Goal: Task Accomplishment & Management: Complete application form

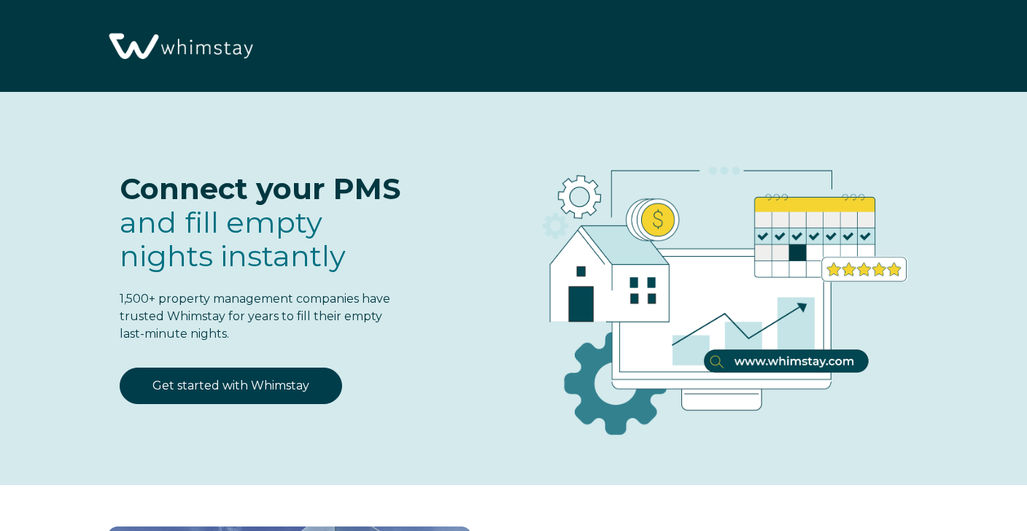
select select "US"
select select "Standard"
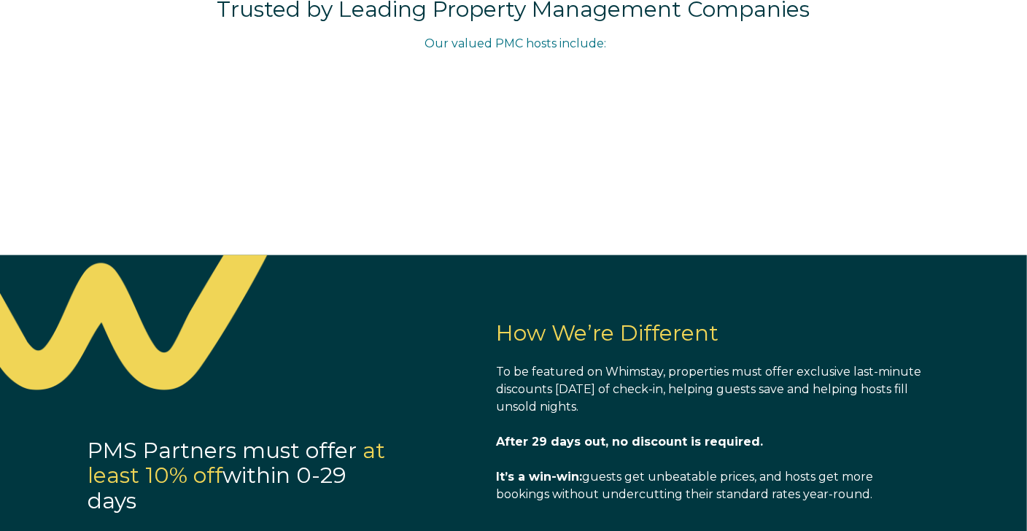
scroll to position [883, 0]
select select "US"
select select "Standard"
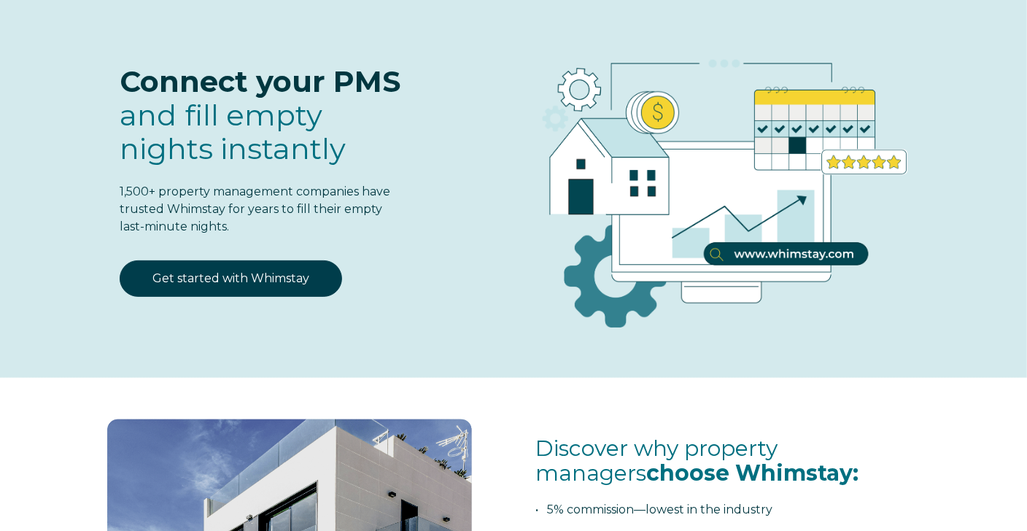
scroll to position [104, 0]
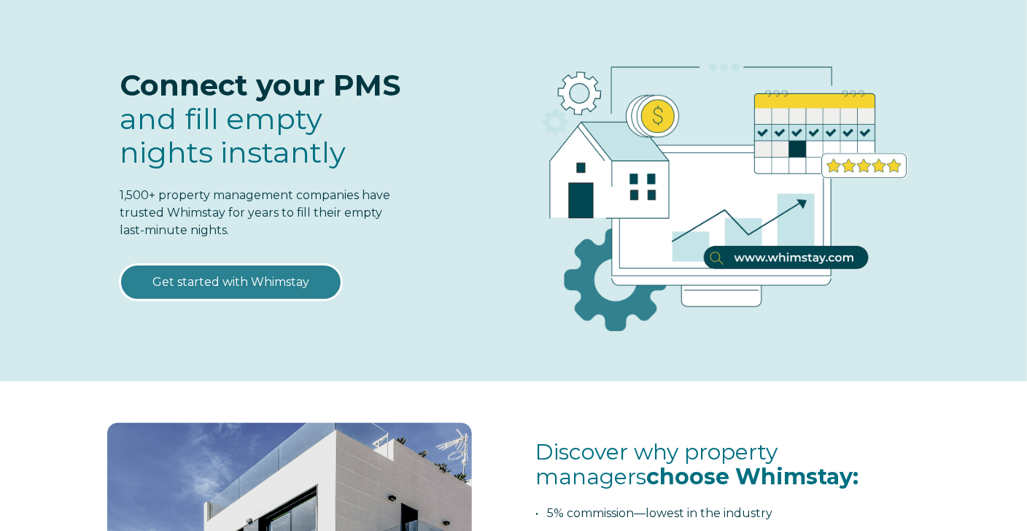
click at [254, 278] on link "Get started with Whimstay" at bounding box center [231, 282] width 222 height 36
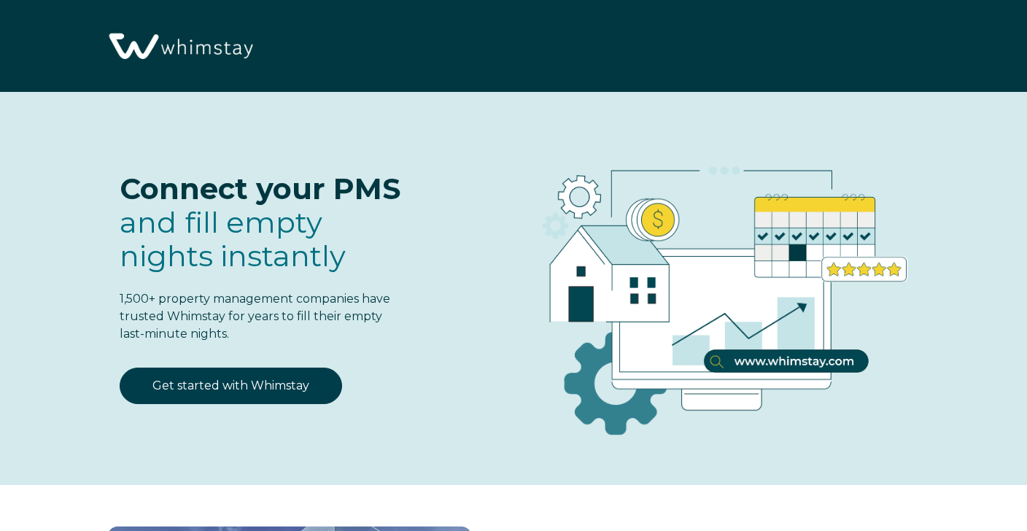
select select "US"
select select "Standard"
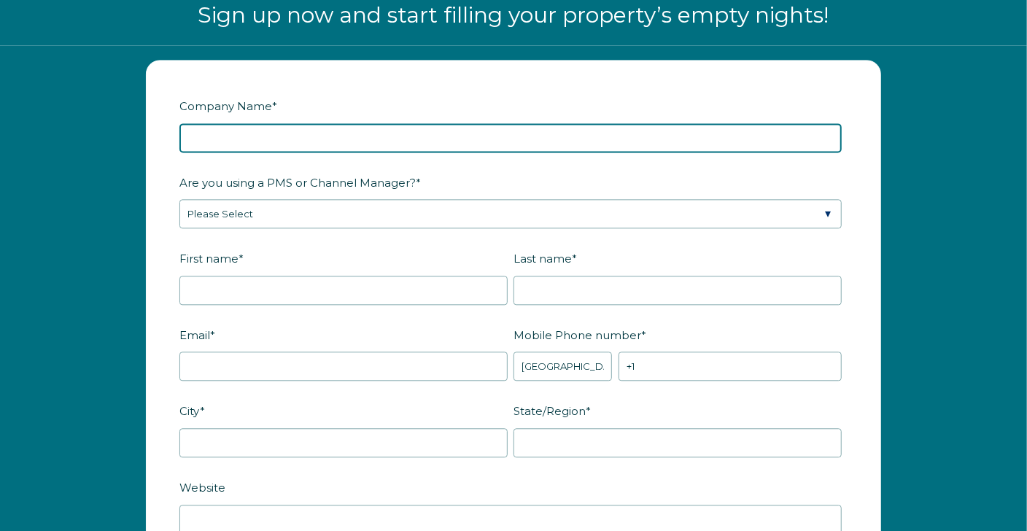
click at [367, 140] on input "Company Name *" at bounding box center [510, 137] width 662 height 29
type input "Sunset Getaway Rentals"
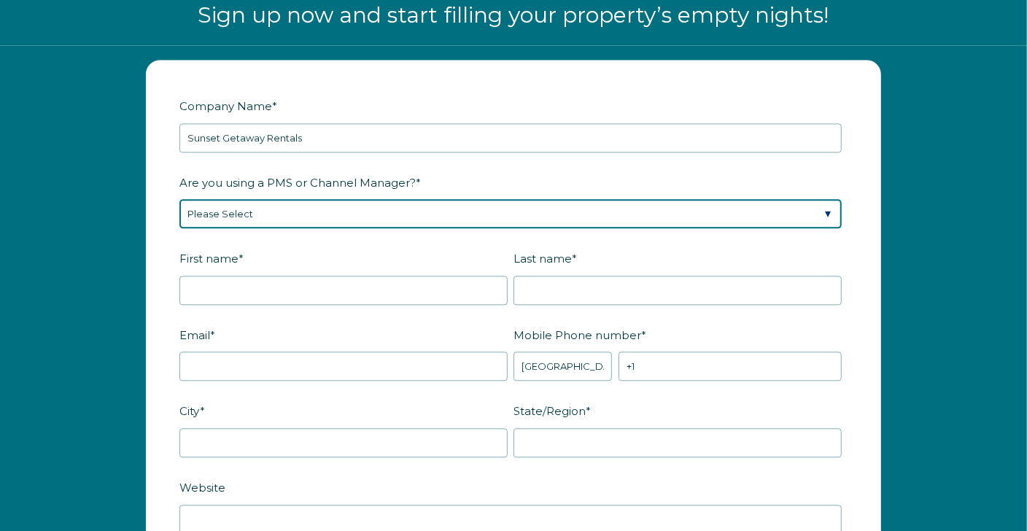
click at [308, 214] on select "Please Select Barefoot BookingPal Boost Brightside CiiRUS Escapia Guesty Hostaw…" at bounding box center [510, 213] width 662 height 29
select select "Guesty"
click at [179, 199] on select "Please Select Barefoot BookingPal Boost Brightside CiiRUS Escapia Guesty Hostaw…" at bounding box center [510, 213] width 662 height 29
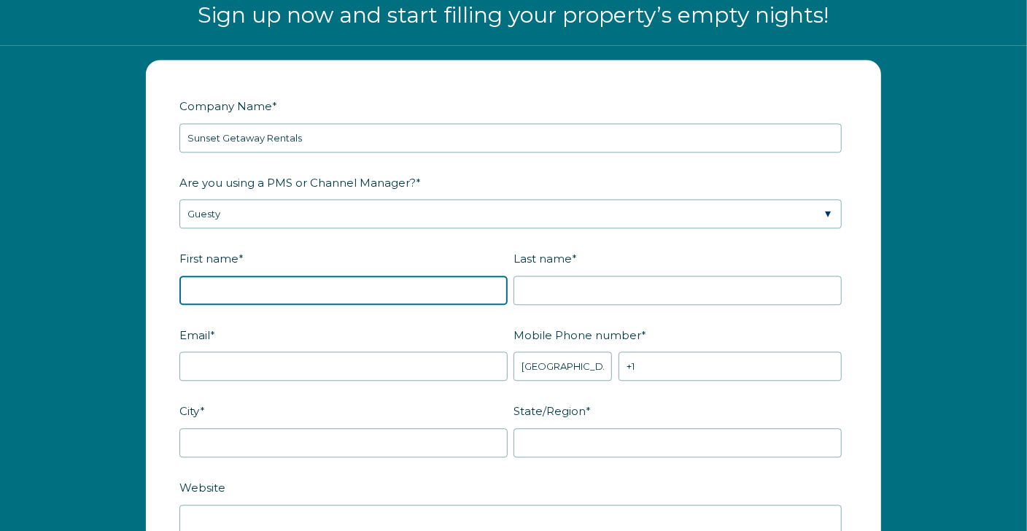
click at [247, 287] on input "First name *" at bounding box center [343, 290] width 328 height 29
type input "[PERSON_NAME]"
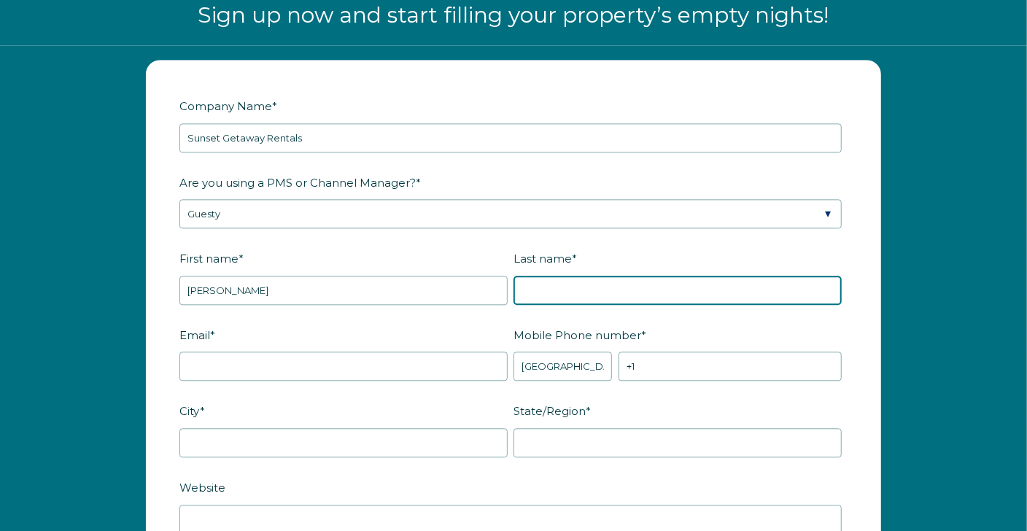
type input "[PERSON_NAME]"
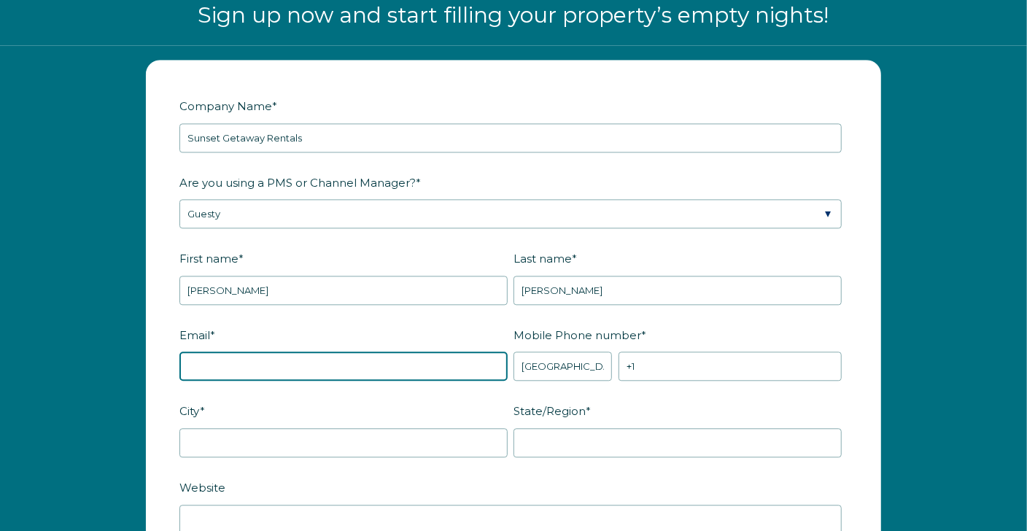
type input "[EMAIL_ADDRESS][DOMAIN_NAME]"
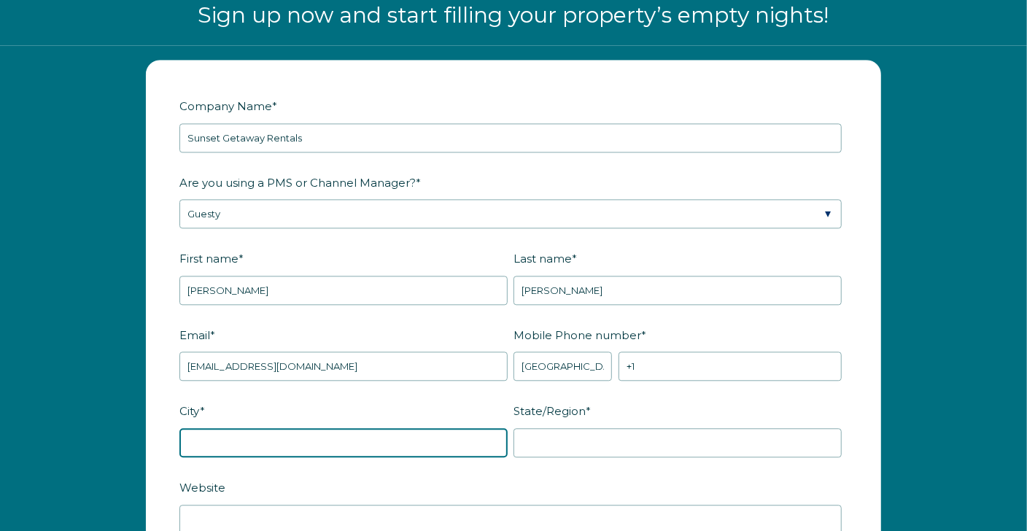
type input "[PERSON_NAME][GEOGRAPHIC_DATA]"
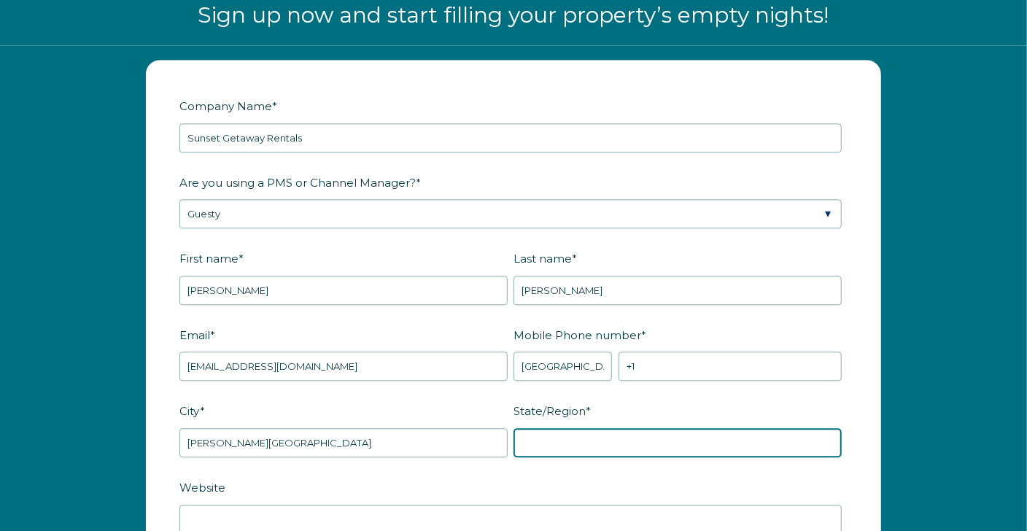
type input "[US_STATE]"
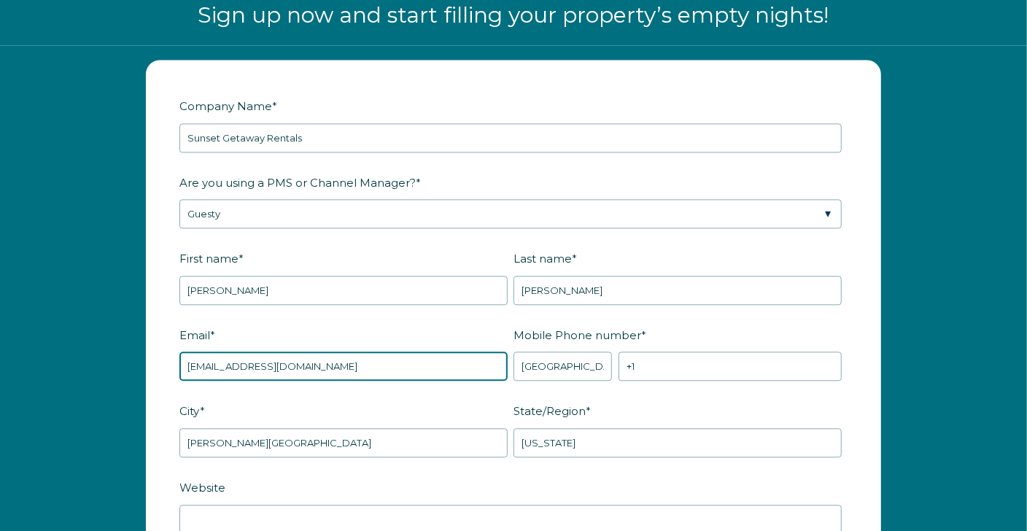
click at [289, 374] on input "[EMAIL_ADDRESS][DOMAIN_NAME]" at bounding box center [343, 365] width 328 height 29
click at [239, 359] on input "[EMAIL_ADDRESS][DOMAIN_NAME]" at bounding box center [343, 365] width 328 height 29
type input "[EMAIL_ADDRESS][DOMAIN_NAME]"
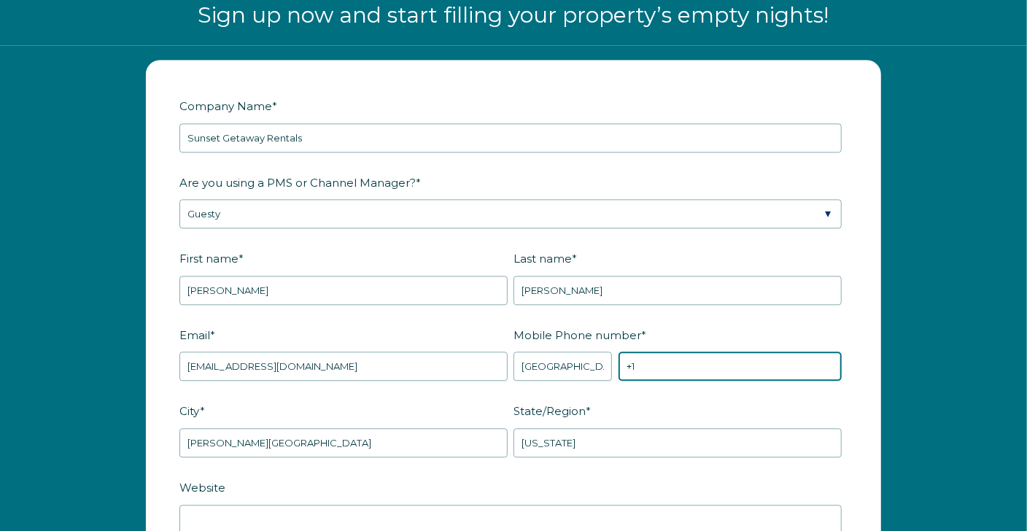
click at [672, 358] on input "+1" at bounding box center [729, 365] width 223 height 29
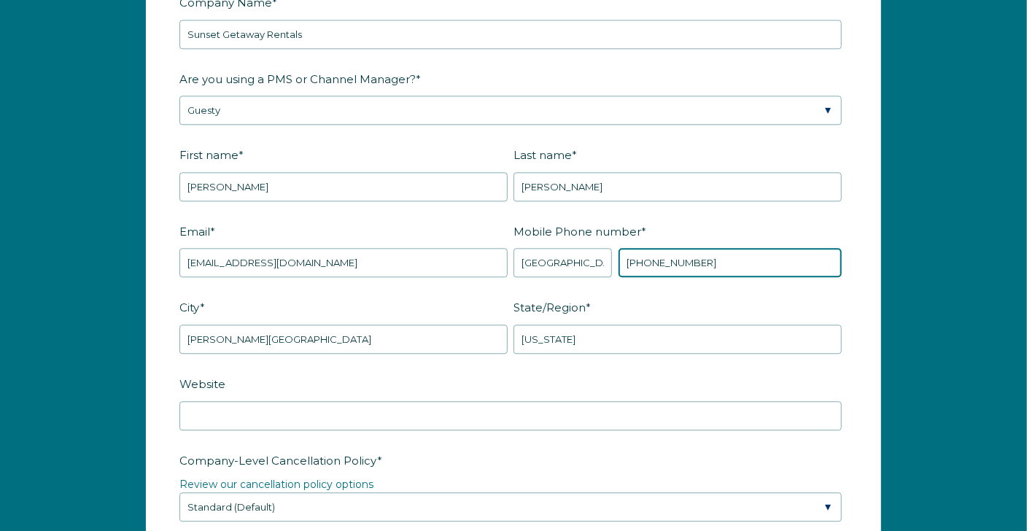
scroll to position [1933, 0]
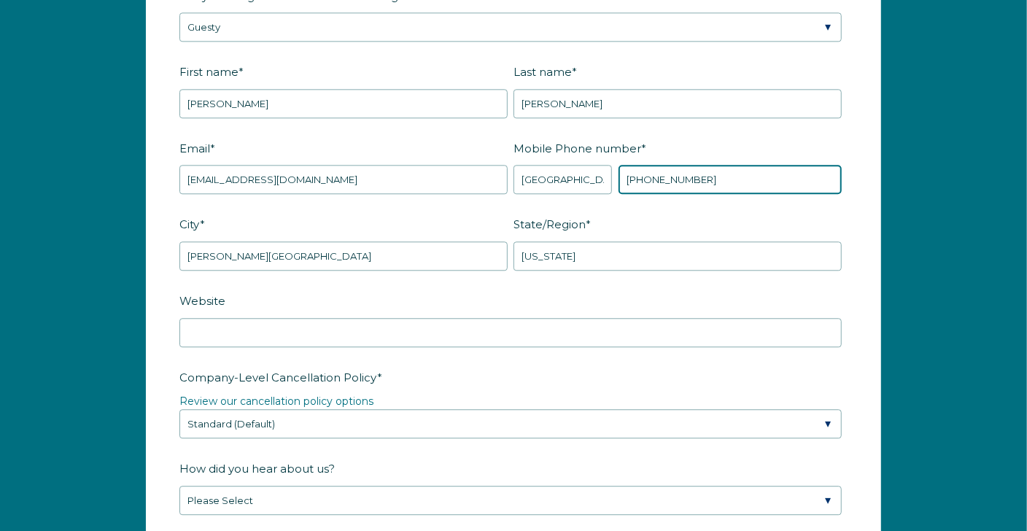
type input "[PHONE_NUMBER]"
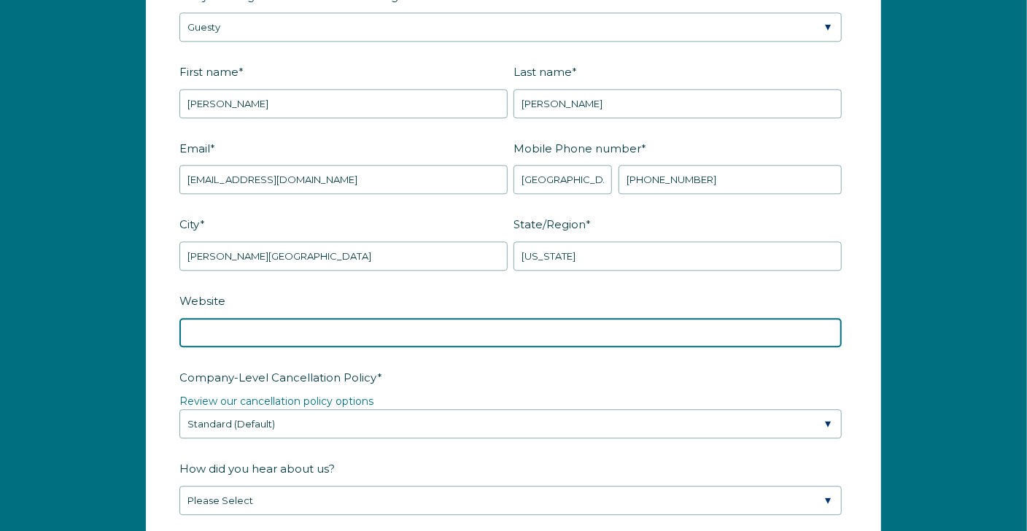
click at [410, 334] on input "Website" at bounding box center [510, 332] width 662 height 29
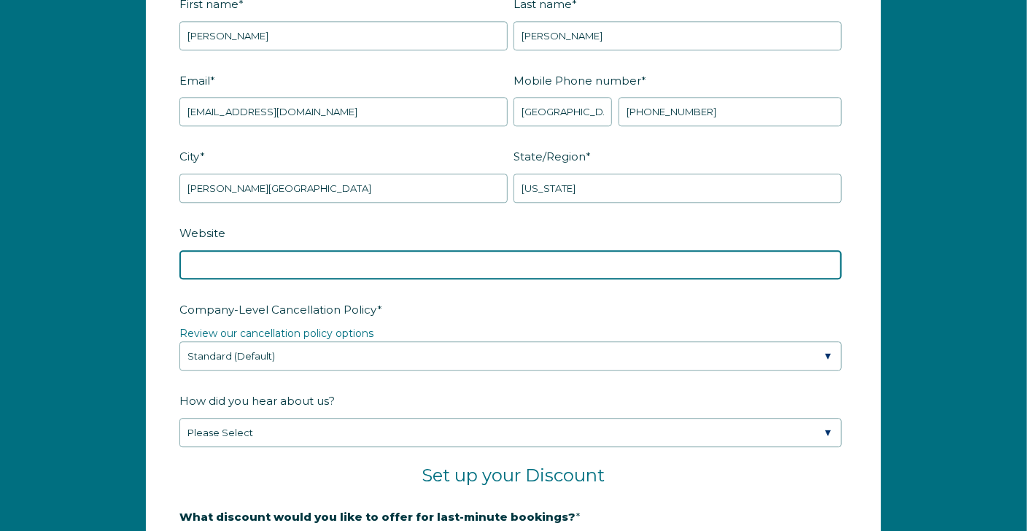
scroll to position [2038, 0]
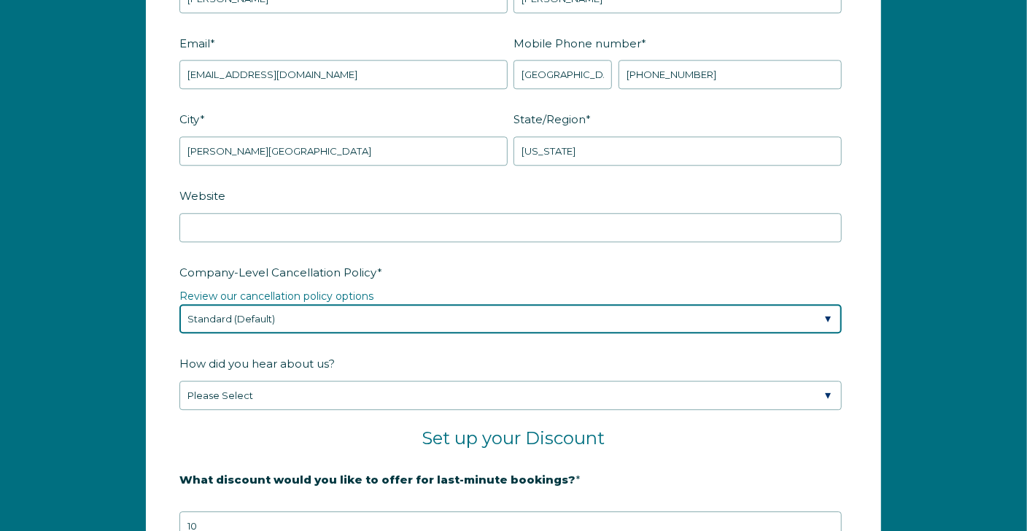
click at [303, 314] on select "Please Select Partial Standard (Default) Moderate Strict" at bounding box center [510, 318] width 662 height 29
click at [179, 304] on select "Please Select Partial Standard (Default) Moderate Strict" at bounding box center [510, 318] width 662 height 29
click at [307, 310] on select "Please Select Partial Standard (Default) Moderate Strict" at bounding box center [510, 318] width 662 height 29
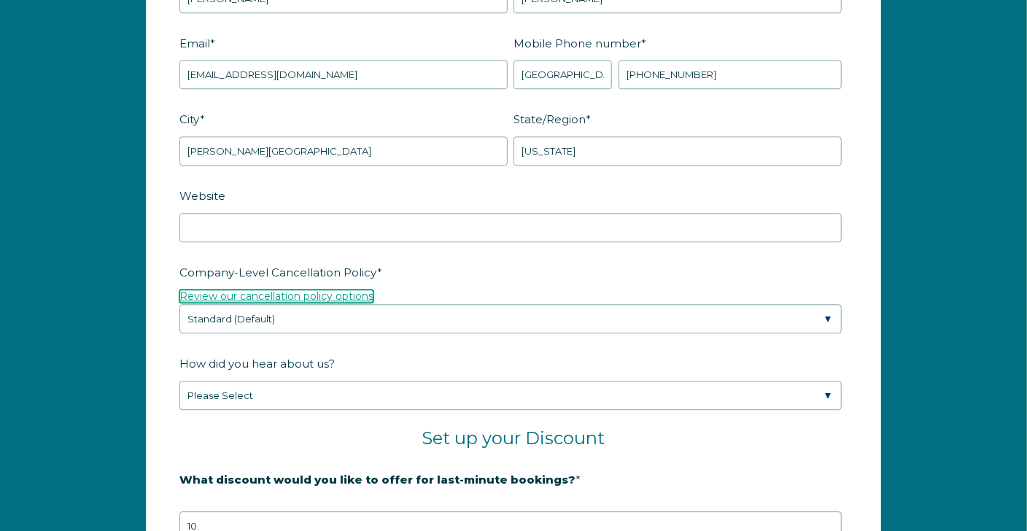
click at [308, 289] on link "Review our cancellation policy options" at bounding box center [276, 295] width 194 height 13
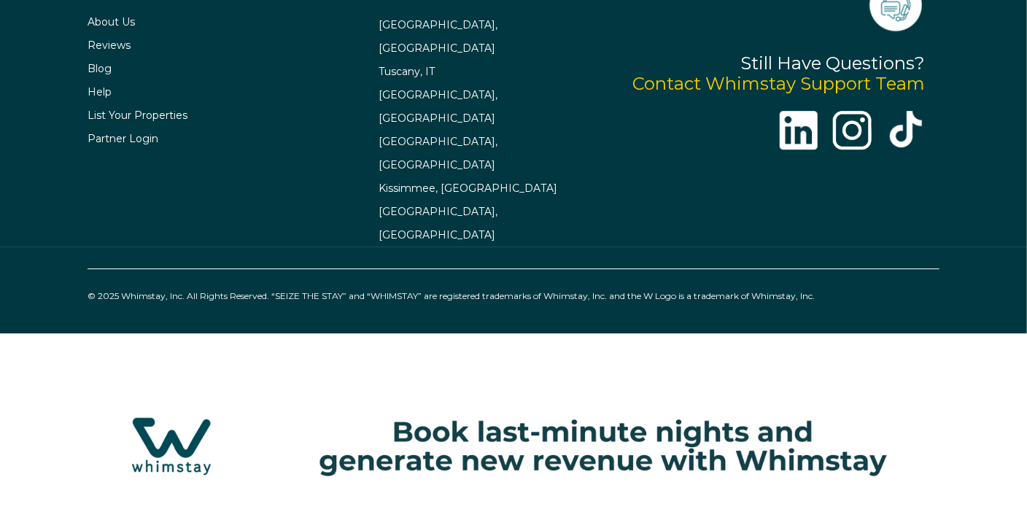
select select "US"
select select "Standard"
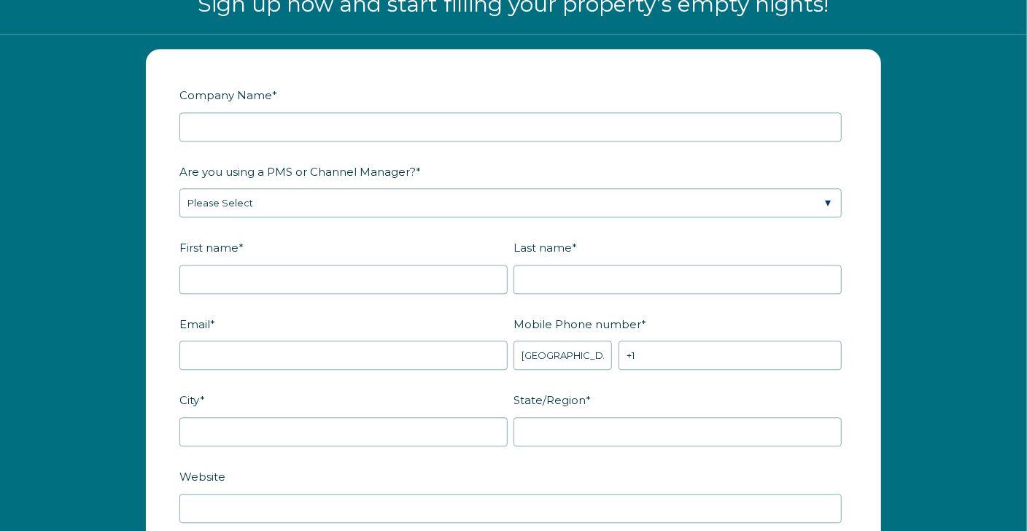
scroll to position [1755, 0]
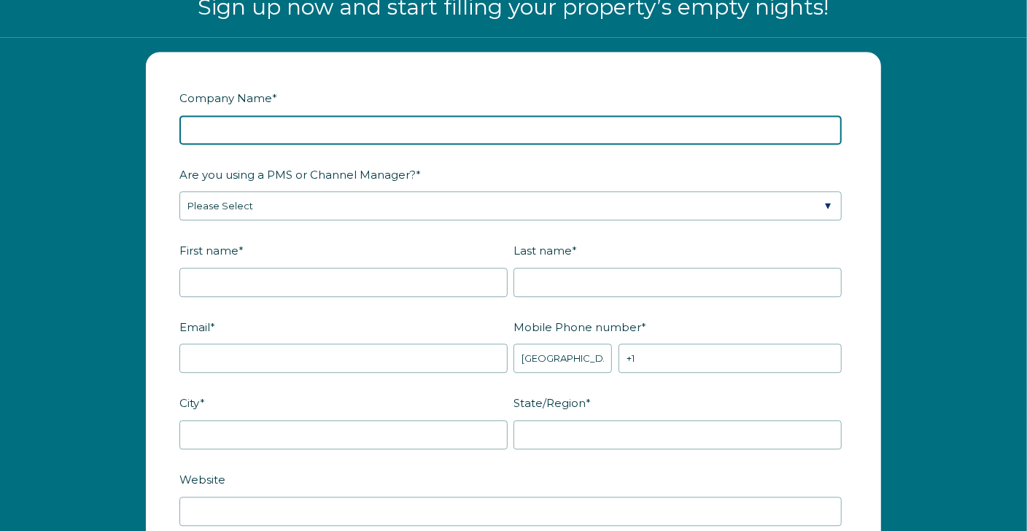
click at [273, 121] on input "Company Name *" at bounding box center [510, 129] width 662 height 29
type input "Sunset Getaway Rentals"
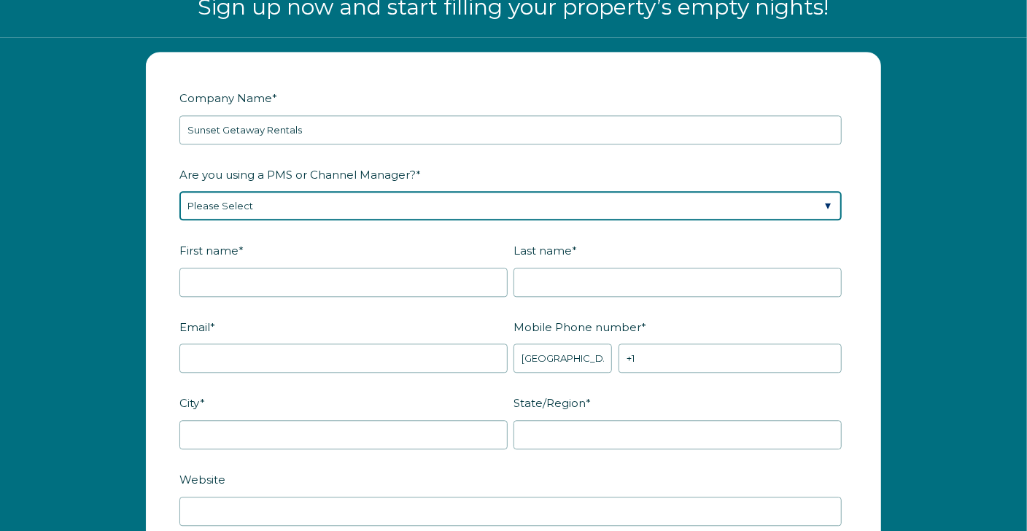
click at [349, 209] on select "Please Select Barefoot BookingPal Boost Brightside CiiRUS Escapia Guesty Hostaw…" at bounding box center [510, 205] width 662 height 29
select select "Guesty"
click at [179, 191] on select "Please Select Barefoot BookingPal Boost Brightside CiiRUS Escapia Guesty Hostaw…" at bounding box center [510, 205] width 662 height 29
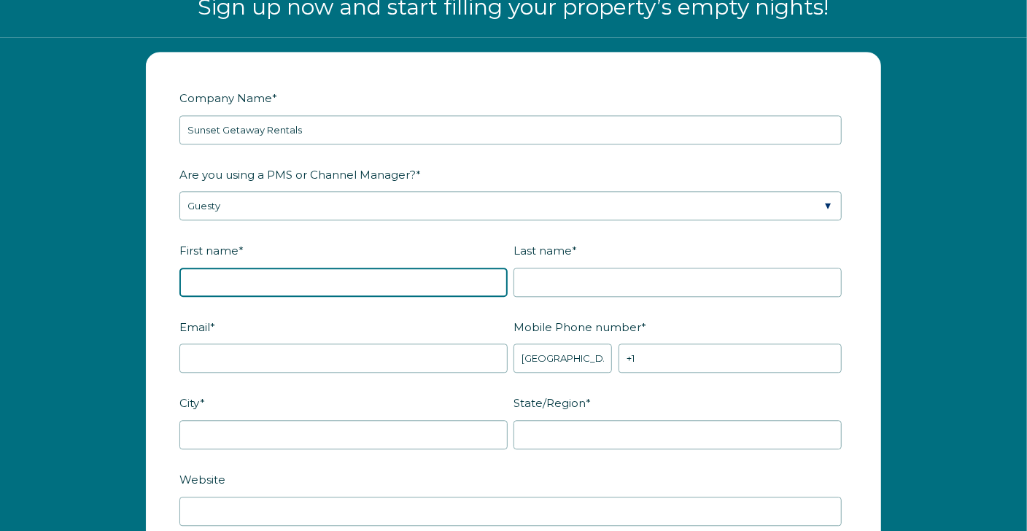
click at [243, 280] on input "First name *" at bounding box center [343, 282] width 328 height 29
type input "[PERSON_NAME]"
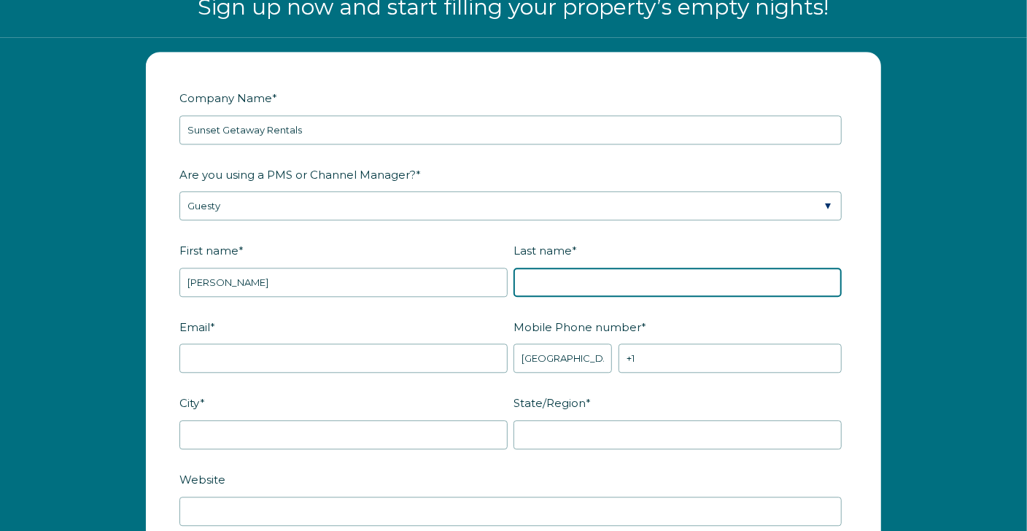
type input "[PERSON_NAME]"
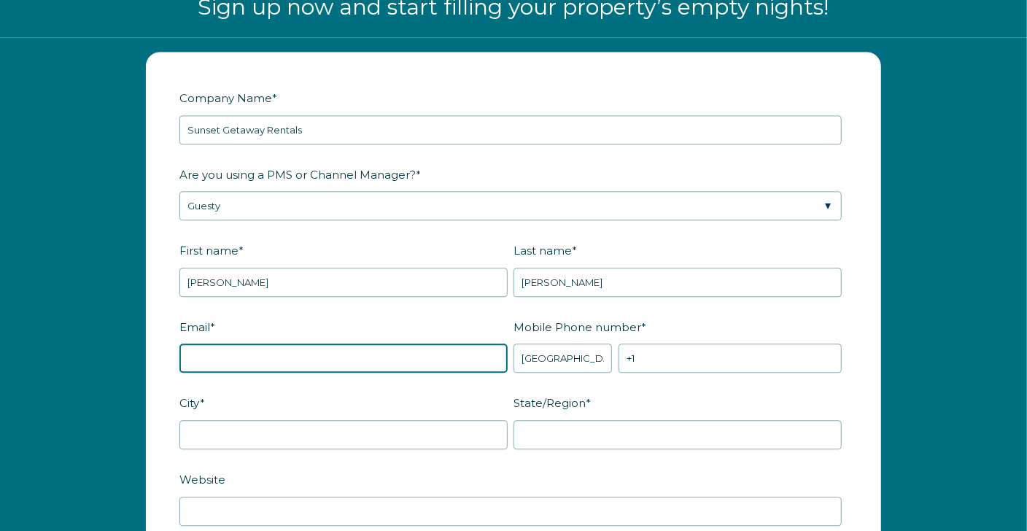
type input "[EMAIL_ADDRESS][DOMAIN_NAME]"
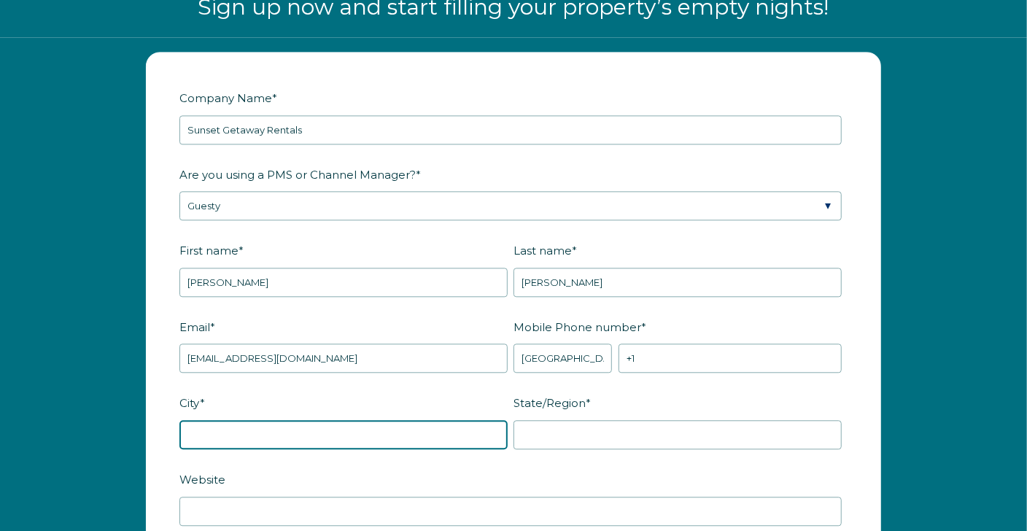
type input "[PERSON_NAME][GEOGRAPHIC_DATA]"
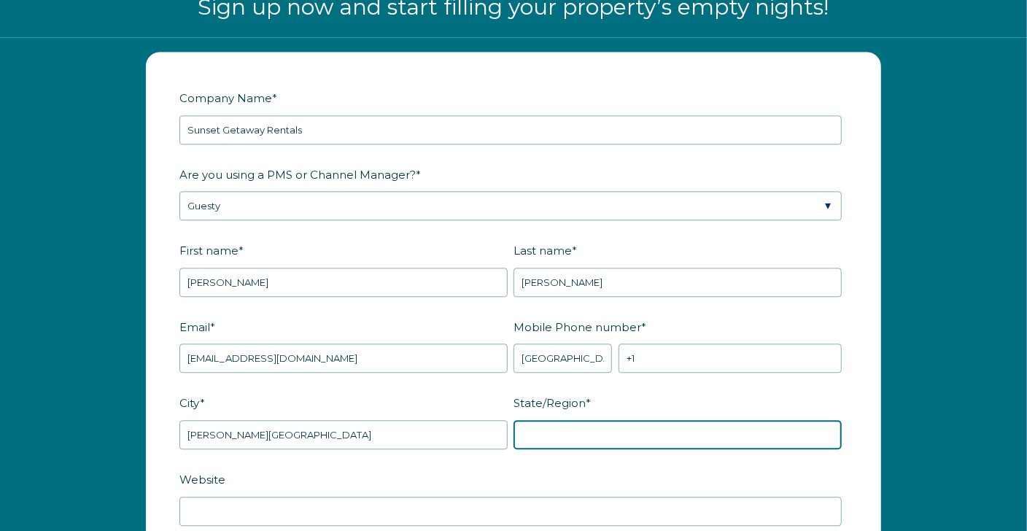
type input "[US_STATE]"
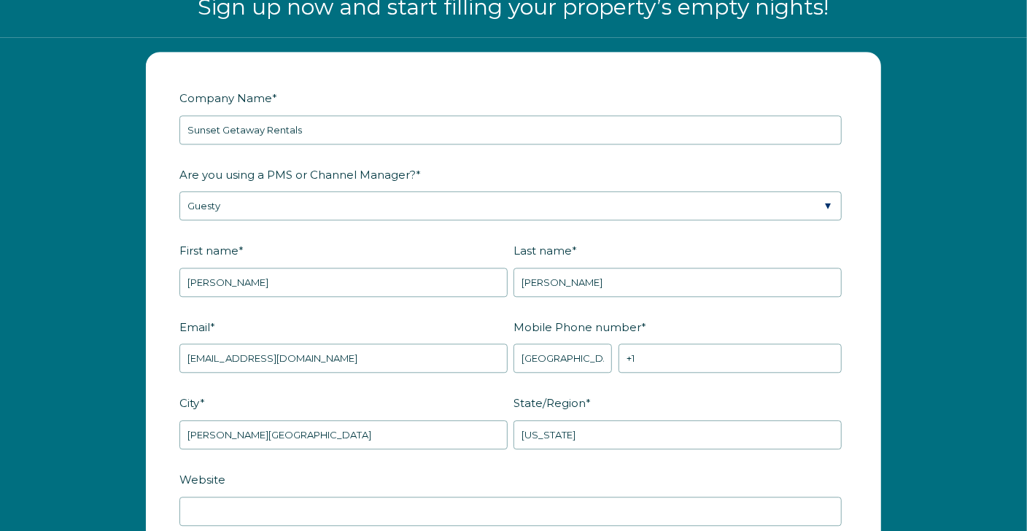
click at [278, 370] on fieldset "Email * wheveritt1@gmail.com Mobile Phone number * * Afghanistan (‫افغانستان‬‎)…" at bounding box center [513, 352] width 668 height 77
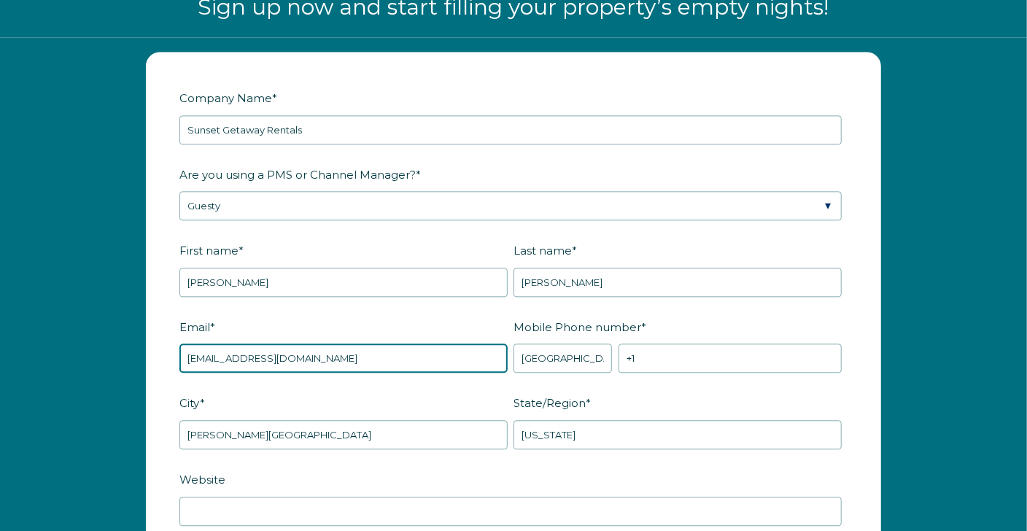
click at [254, 351] on input "[EMAIL_ADDRESS][DOMAIN_NAME]" at bounding box center [343, 357] width 328 height 29
type input "[EMAIL_ADDRESS][DOMAIN_NAME]"
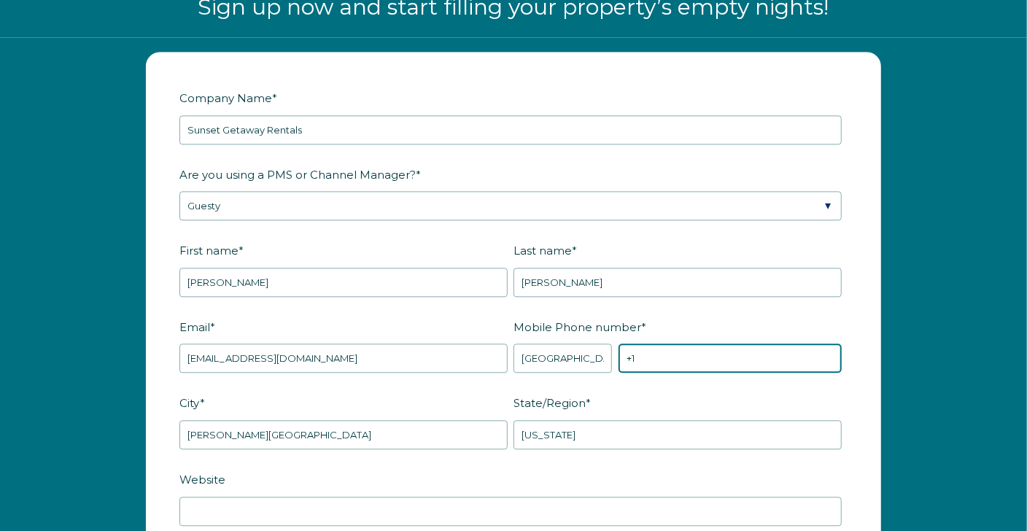
click at [714, 362] on input "+1" at bounding box center [729, 357] width 223 height 29
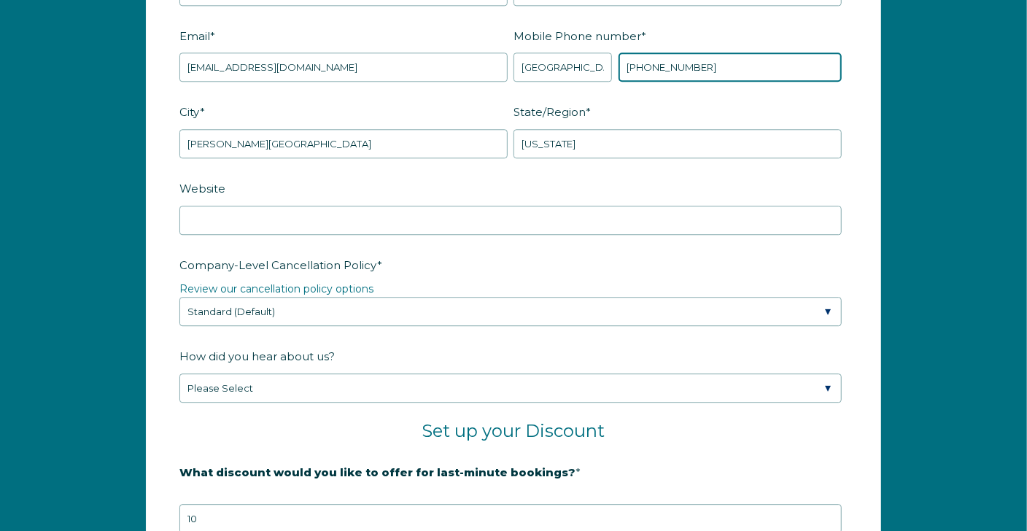
scroll to position [2045, 0]
type input "[PHONE_NUMBER]"
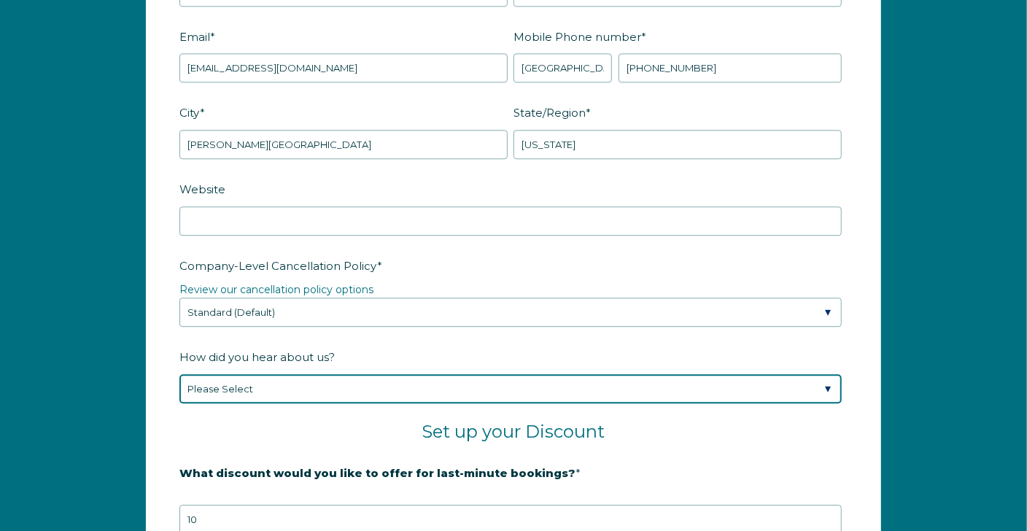
click at [323, 387] on select "Please Select Found Whimstay through a Google search Spoke to a Whimstay salesp…" at bounding box center [510, 388] width 662 height 29
select select "Podcast"
click at [179, 374] on select "Please Select Found Whimstay through a Google search Spoke to a Whimstay salesp…" at bounding box center [510, 388] width 662 height 29
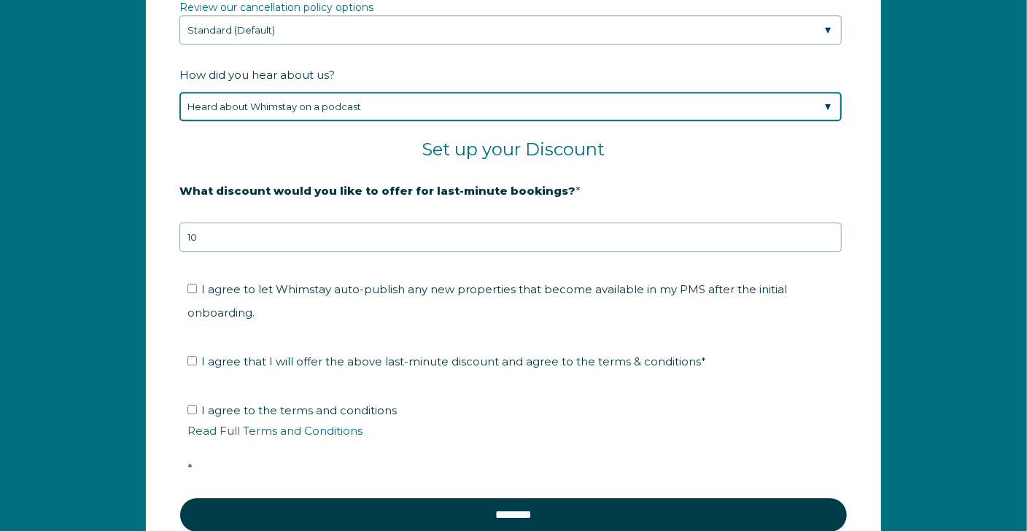
scroll to position [2328, 0]
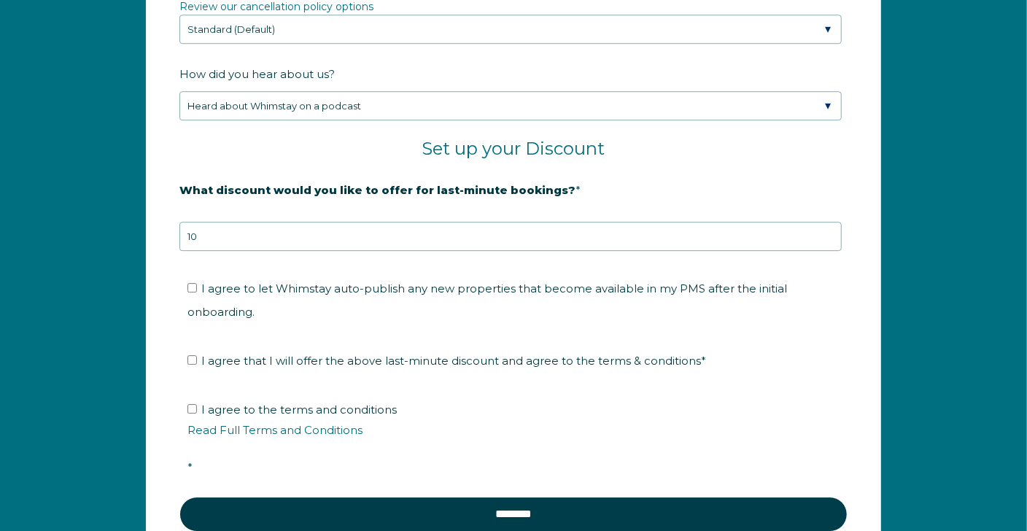
drag, startPoint x: 317, startPoint y: 448, endPoint x: 604, endPoint y: 177, distance: 394.0
click at [604, 177] on label "What discount would you like to offer for last-minute bookings? *" at bounding box center [513, 190] width 668 height 26
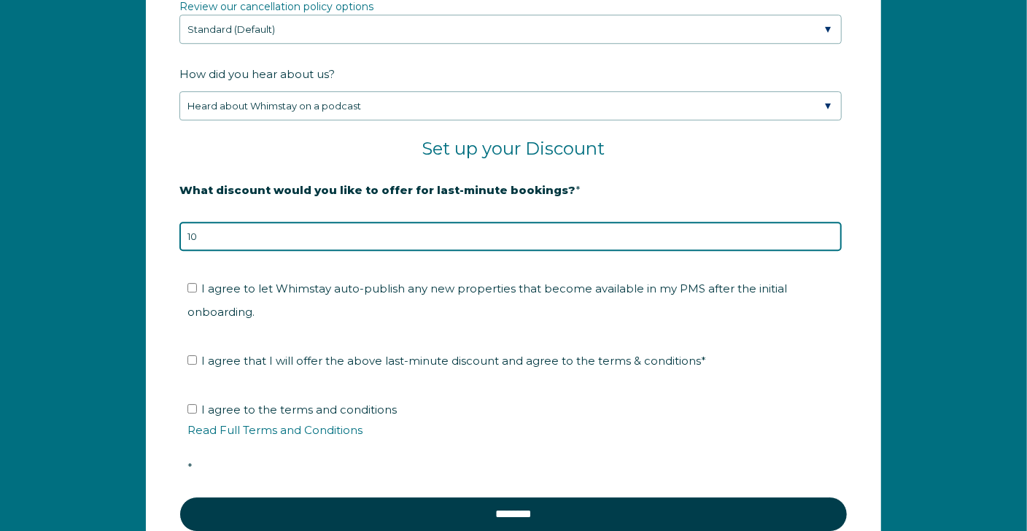
click at [604, 222] on input "10" at bounding box center [510, 236] width 662 height 29
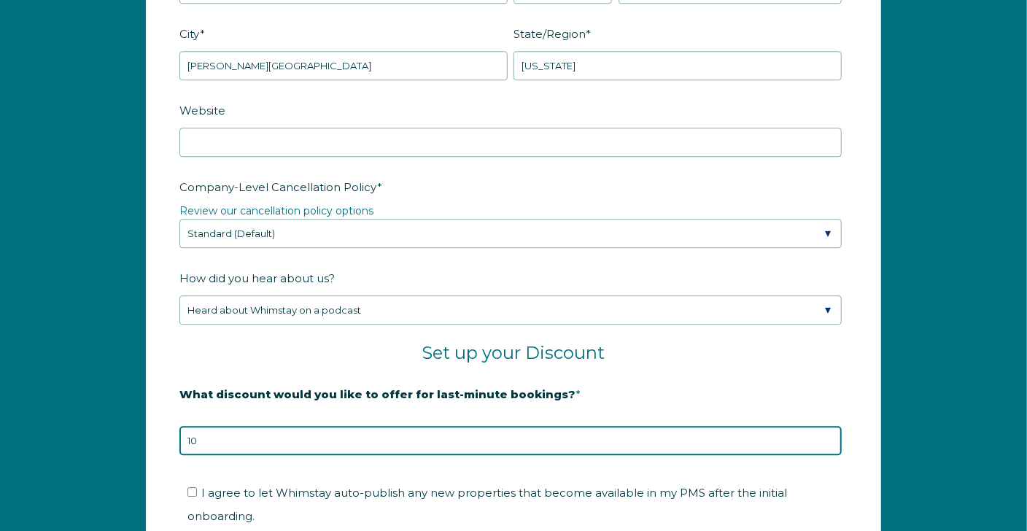
scroll to position [2125, 0]
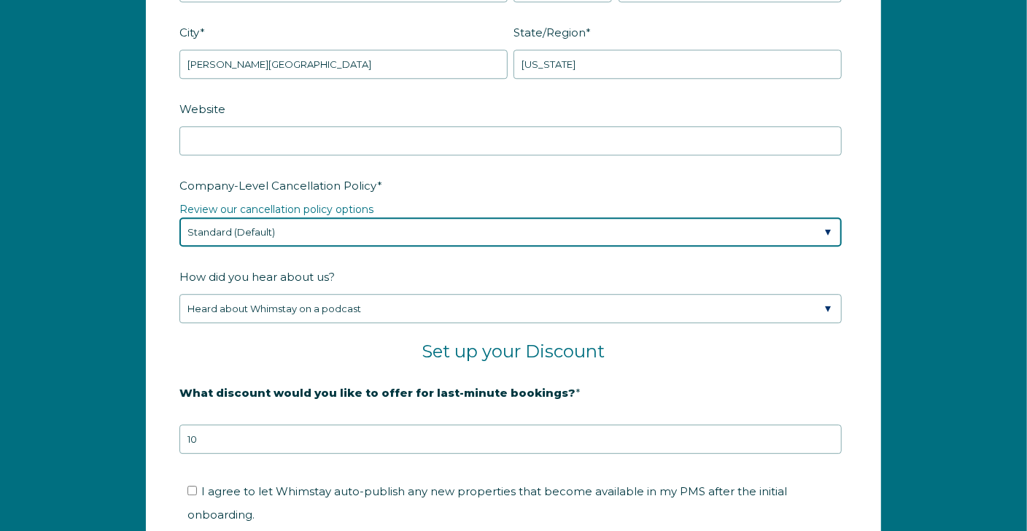
click at [241, 217] on select "Please Select Partial Standard (Default) Moderate Strict" at bounding box center [510, 231] width 662 height 29
select select "Moderate"
click at [179, 217] on select "Please Select Partial Standard (Default) Moderate Strict" at bounding box center [510, 231] width 662 height 29
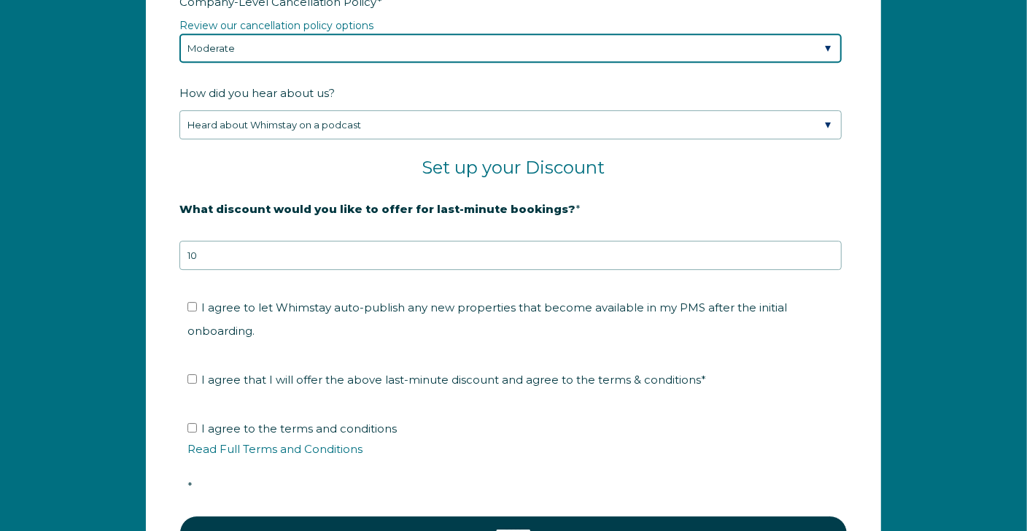
scroll to position [2310, 0]
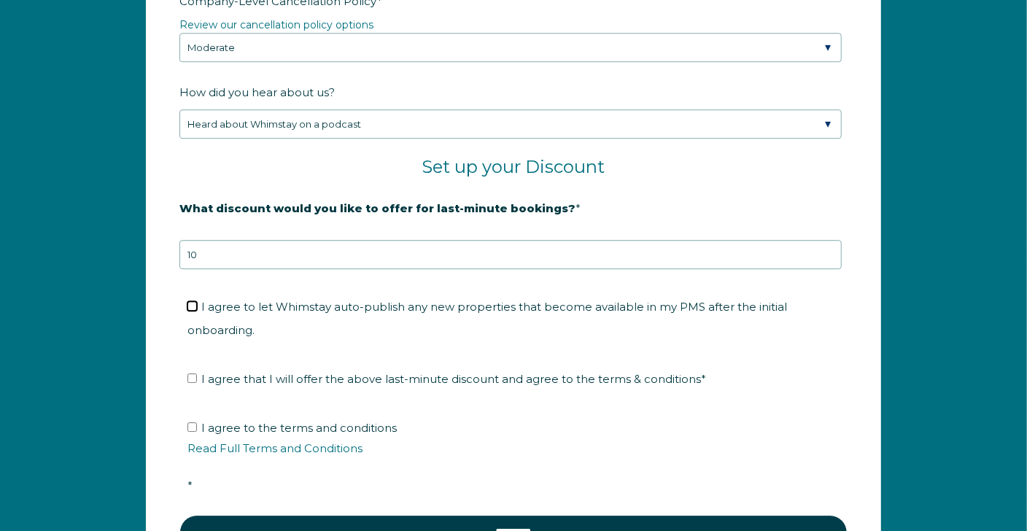
click at [195, 301] on input "I agree to let Whimstay auto-publish any new properties that become available i…" at bounding box center [191, 305] width 9 height 9
checkbox input "true"
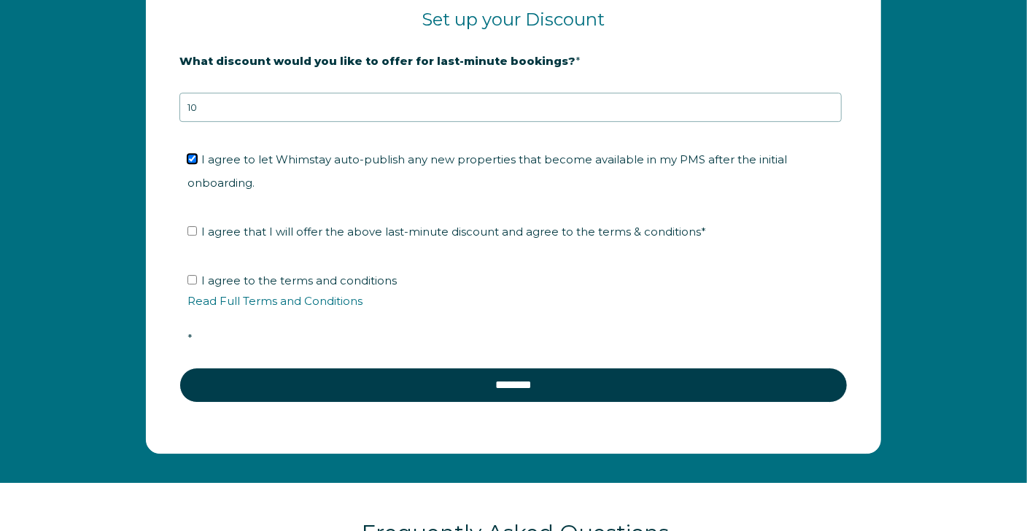
scroll to position [2477, 0]
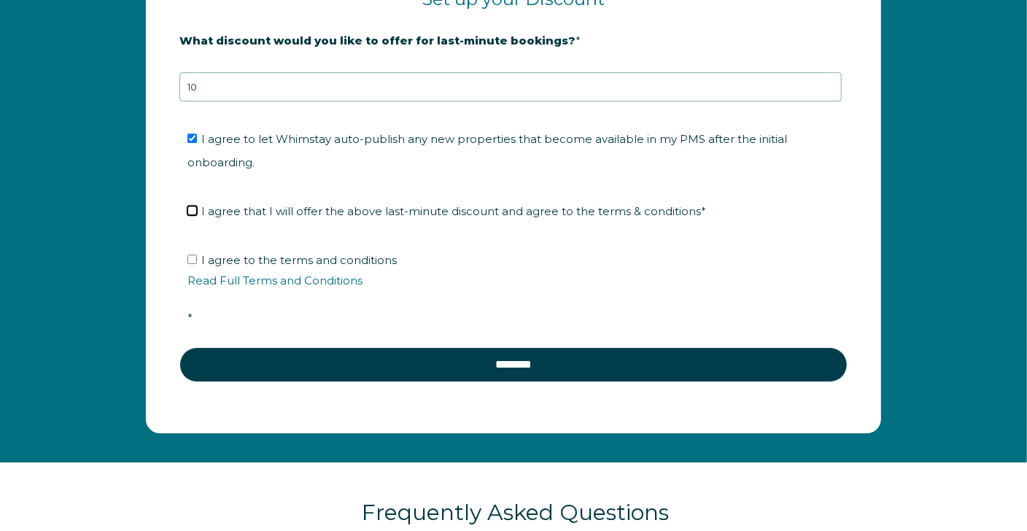
click at [194, 206] on input "I agree that I will offer the above last-minute discount and agree to the terms…" at bounding box center [191, 210] width 9 height 9
checkbox input "true"
click at [236, 272] on p "Read Full Terms and Conditions" at bounding box center [518, 280] width 662 height 17
click at [197, 254] on input "I agree to the terms and conditions Read Full Terms and Conditions *" at bounding box center [191, 258] width 9 height 9
checkbox input "true"
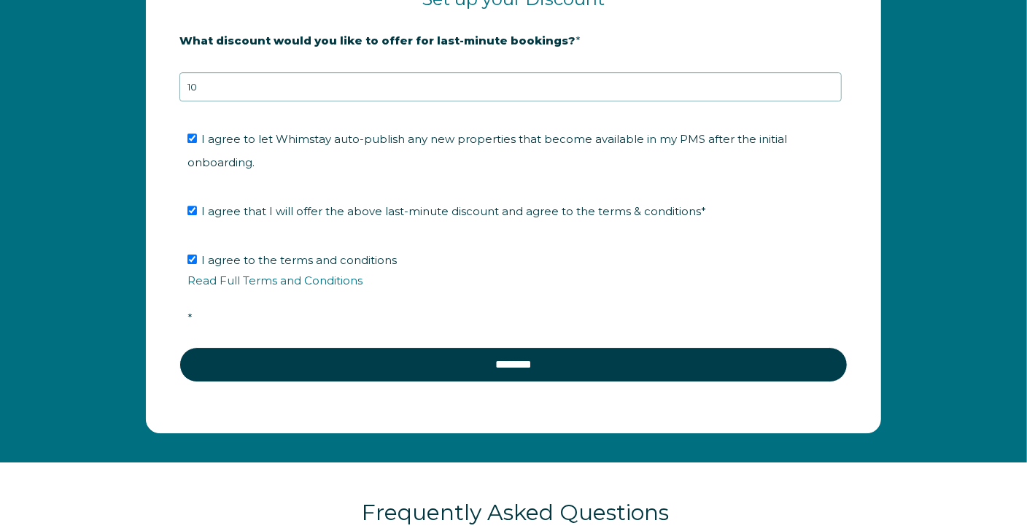
click at [229, 249] on li "I agree to the terms and conditions Read Full Terms and Conditions *" at bounding box center [518, 289] width 662 height 81
click at [229, 273] on link "Read Full Terms and Conditions" at bounding box center [274, 280] width 175 height 14
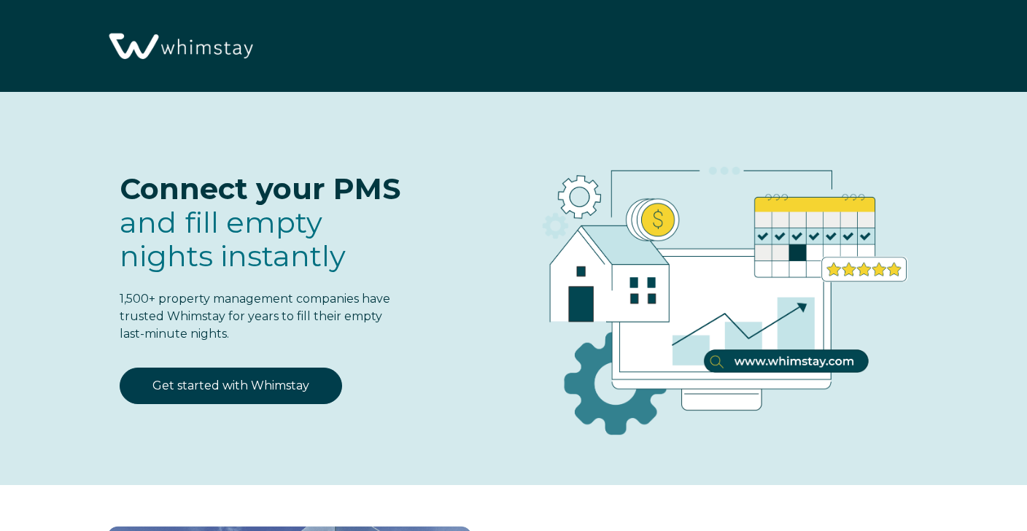
select select "US"
select select "Standard"
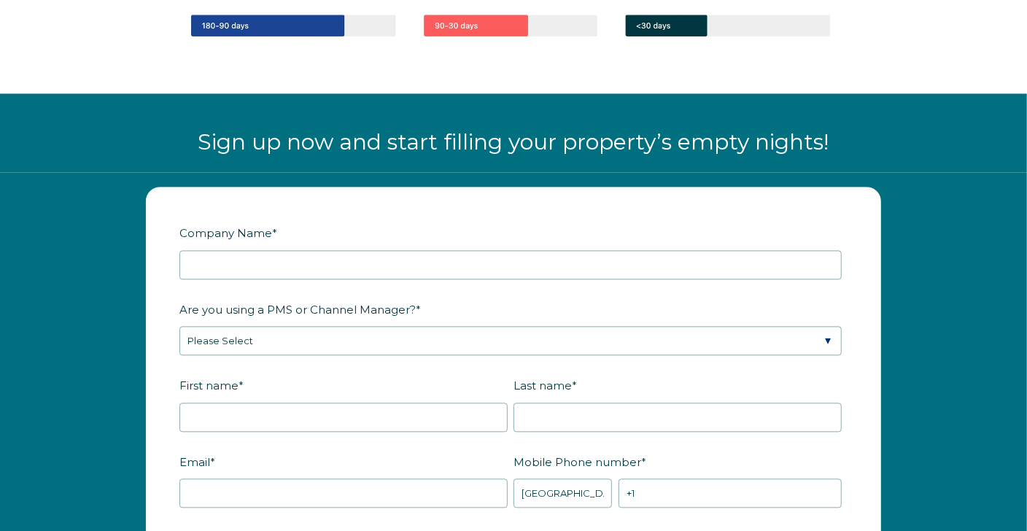
scroll to position [1799, 0]
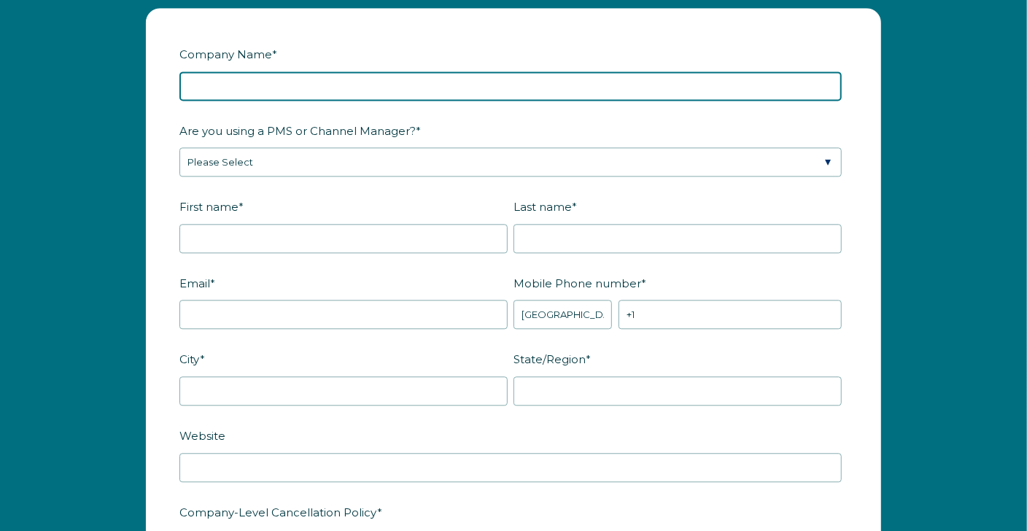
click at [490, 89] on input "Company Name *" at bounding box center [510, 85] width 662 height 29
type input "s"
type input "Sunset Getaway Rentals"
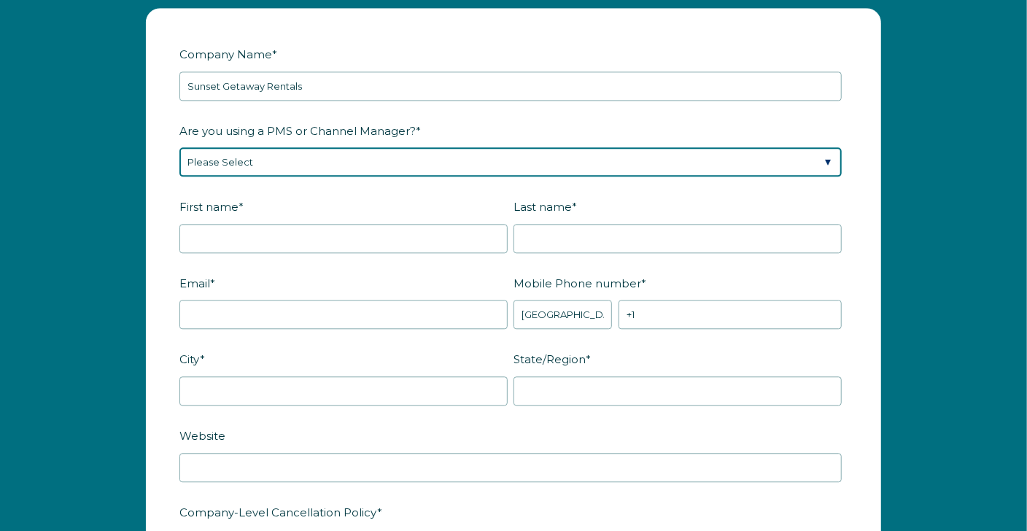
click at [407, 164] on select "Please Select Barefoot BookingPal Boost Brightside CiiRUS Escapia Guesty Hostaw…" at bounding box center [510, 161] width 662 height 29
select select "Guesty"
click at [179, 147] on select "Please Select Barefoot BookingPal Boost Brightside CiiRUS Escapia Guesty Hostaw…" at bounding box center [510, 161] width 662 height 29
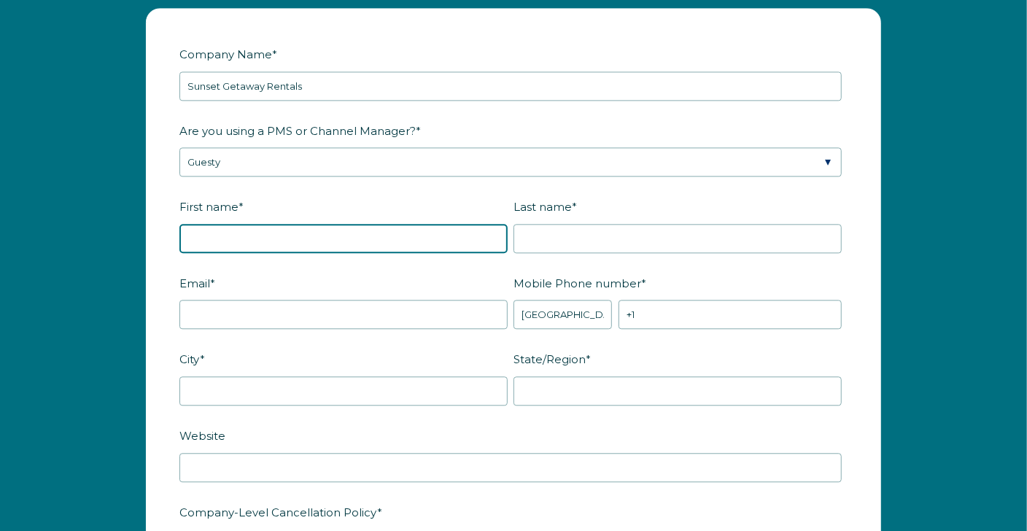
click at [278, 238] on input "First name *" at bounding box center [343, 238] width 328 height 29
type input "[PERSON_NAME]"
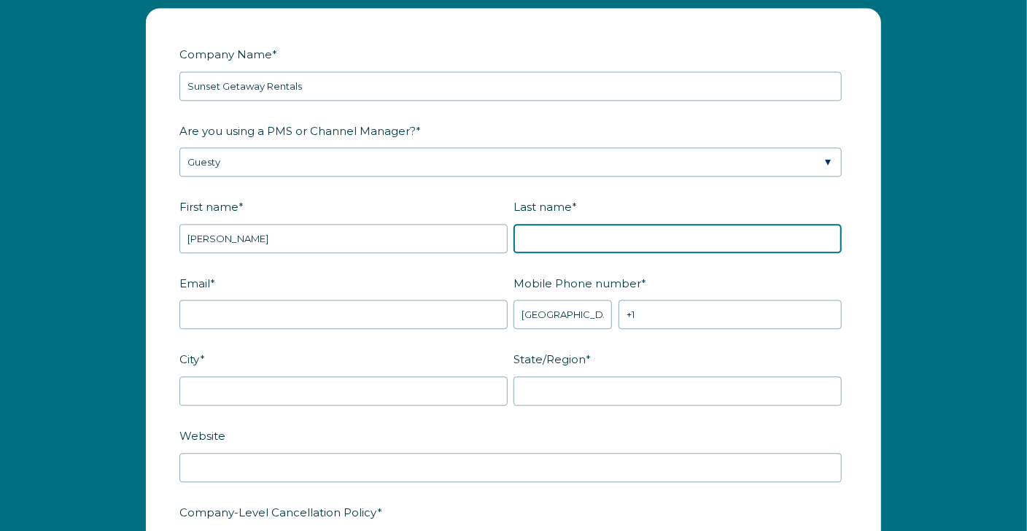
type input "[PERSON_NAME]"
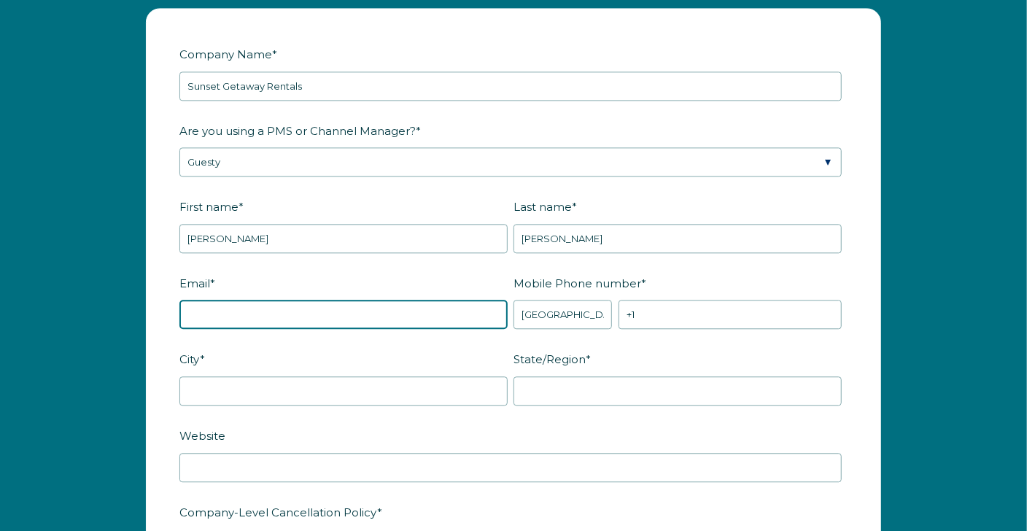
type input "[EMAIL_ADDRESS][DOMAIN_NAME]"
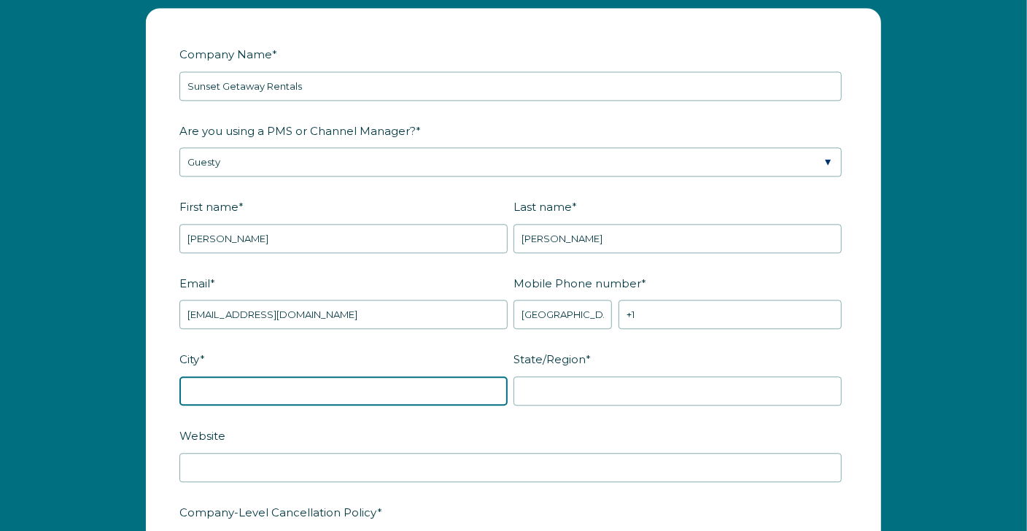
type input "[PERSON_NAME][GEOGRAPHIC_DATA]"
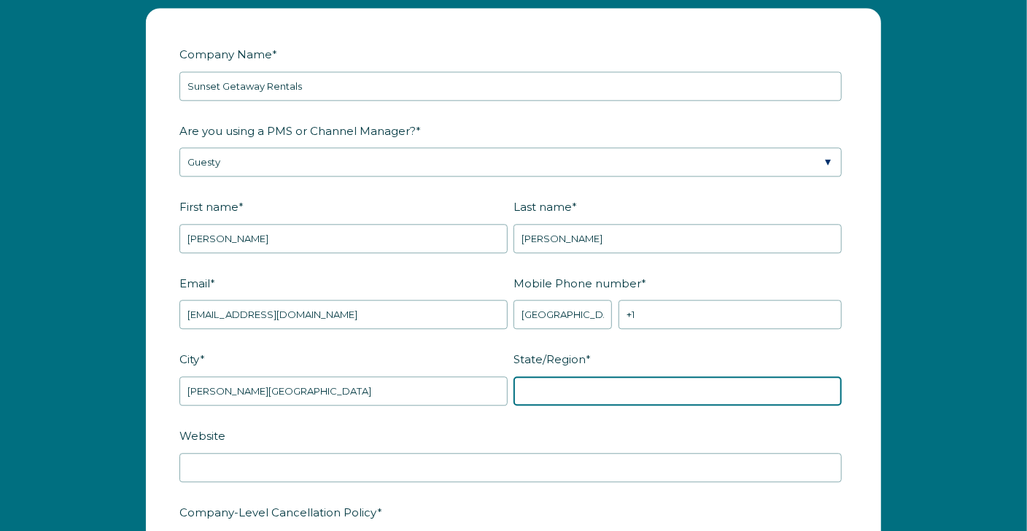
type input "[US_STATE]"
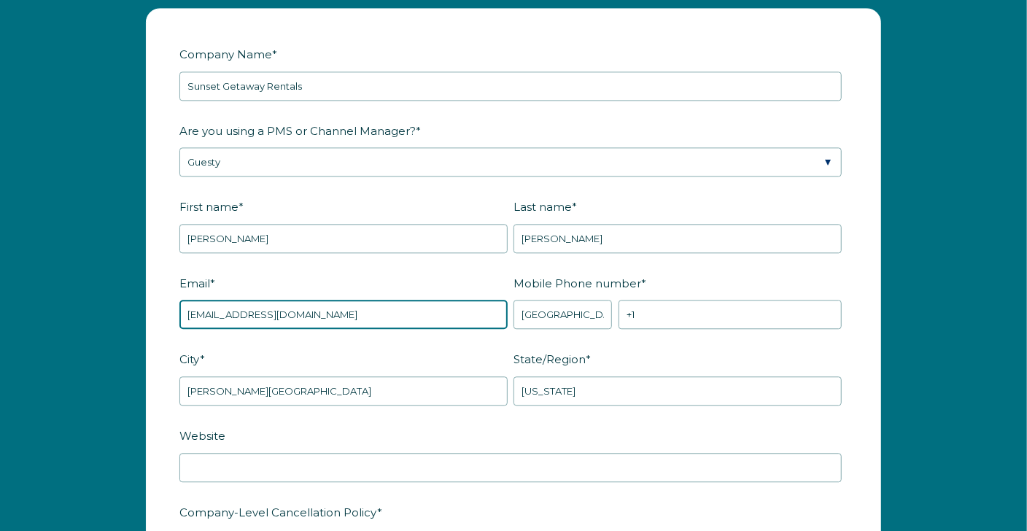
click at [244, 308] on input "[EMAIL_ADDRESS][DOMAIN_NAME]" at bounding box center [343, 314] width 328 height 29
type input "[EMAIL_ADDRESS][DOMAIN_NAME]"
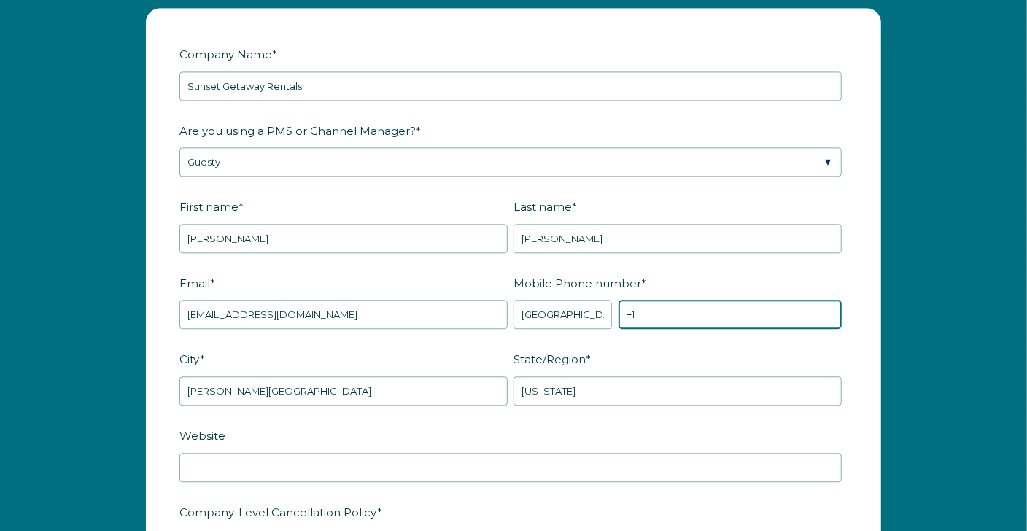
click at [670, 300] on input "+1" at bounding box center [729, 314] width 223 height 29
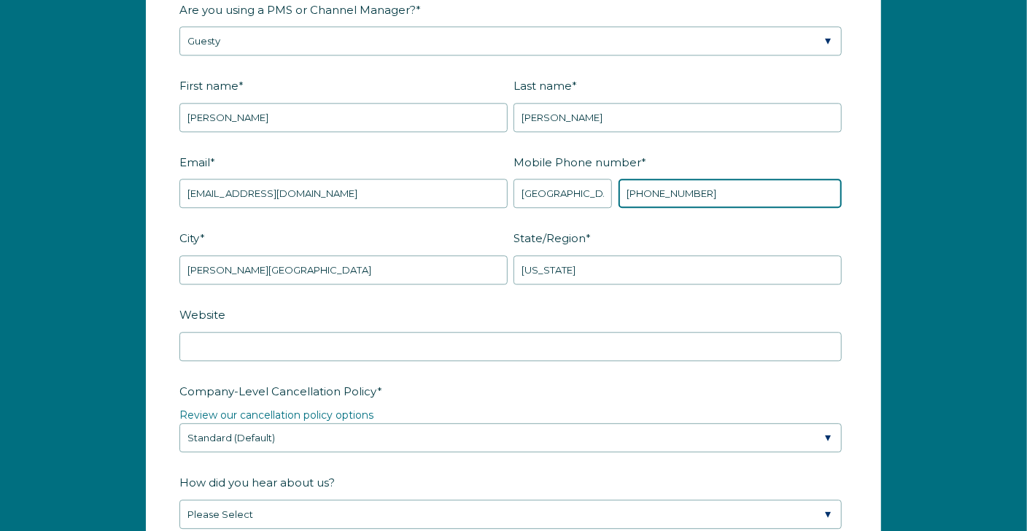
scroll to position [2009, 0]
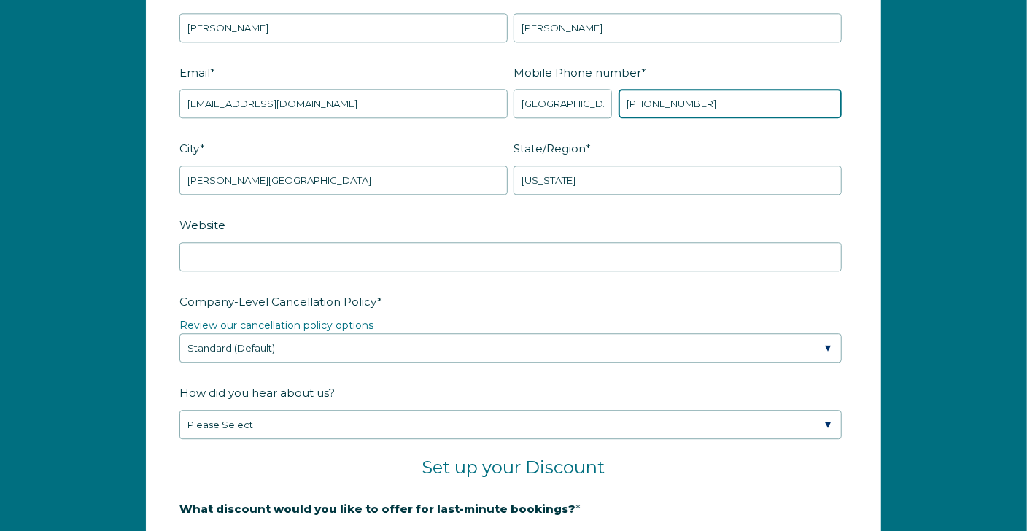
type input "[PHONE_NUMBER]"
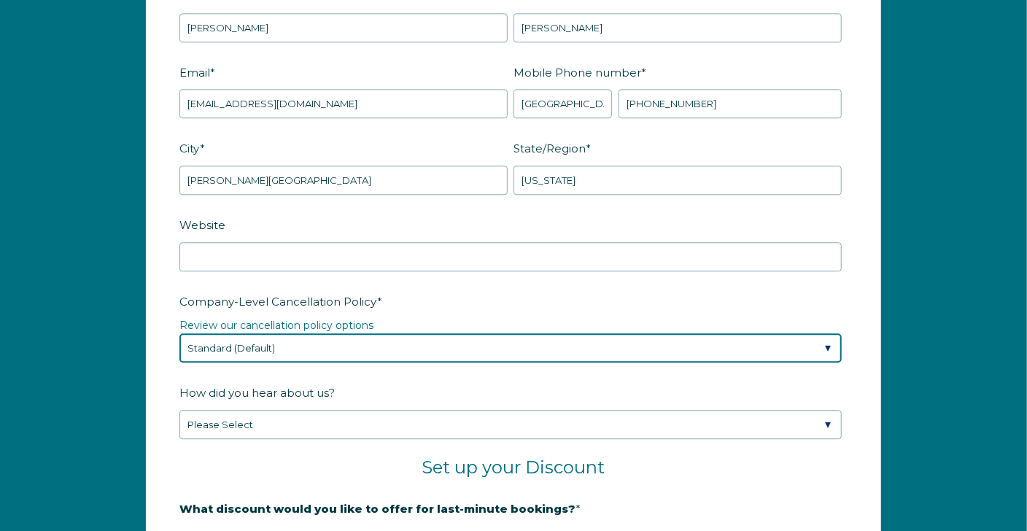
click at [344, 353] on select "Please Select Partial Standard (Default) Moderate Strict" at bounding box center [510, 347] width 662 height 29
select select "Moderate"
click at [179, 333] on select "Please Select Partial Standard (Default) Moderate Strict" at bounding box center [510, 347] width 662 height 29
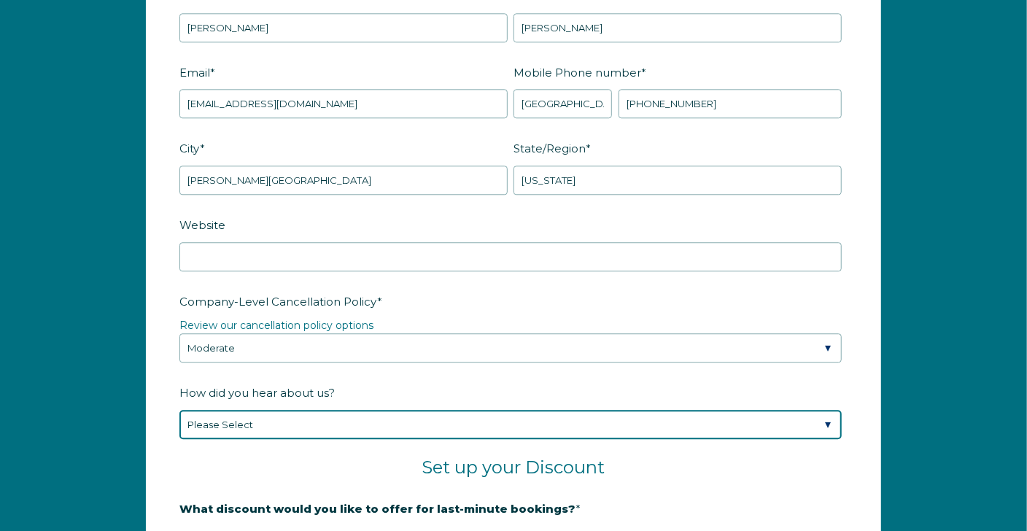
click at [273, 426] on select "Please Select Found Whimstay through a Google search Spoke to a Whimstay salesp…" at bounding box center [510, 424] width 662 height 29
select select "Podcast"
click at [179, 410] on select "Please Select Found Whimstay through a Google search Spoke to a Whimstay salesp…" at bounding box center [510, 424] width 662 height 29
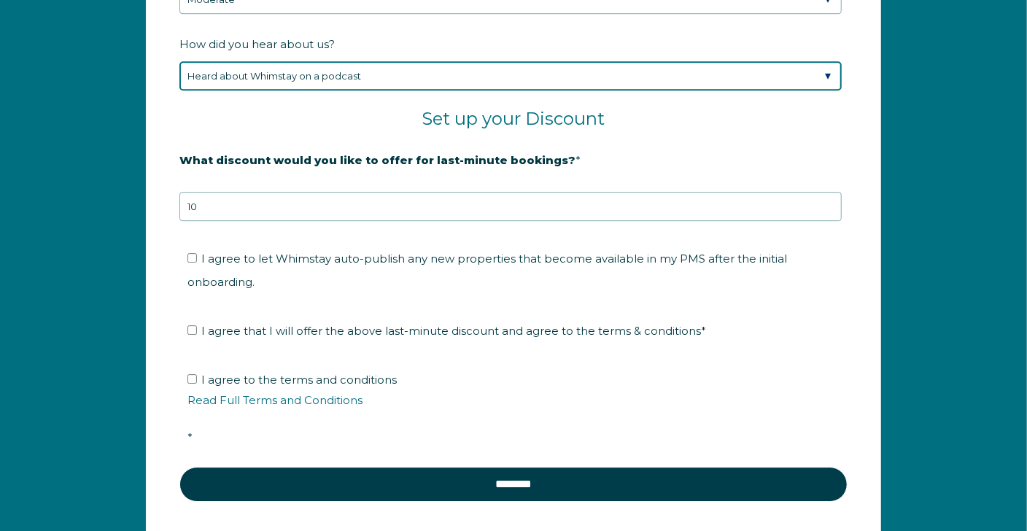
scroll to position [2357, 0]
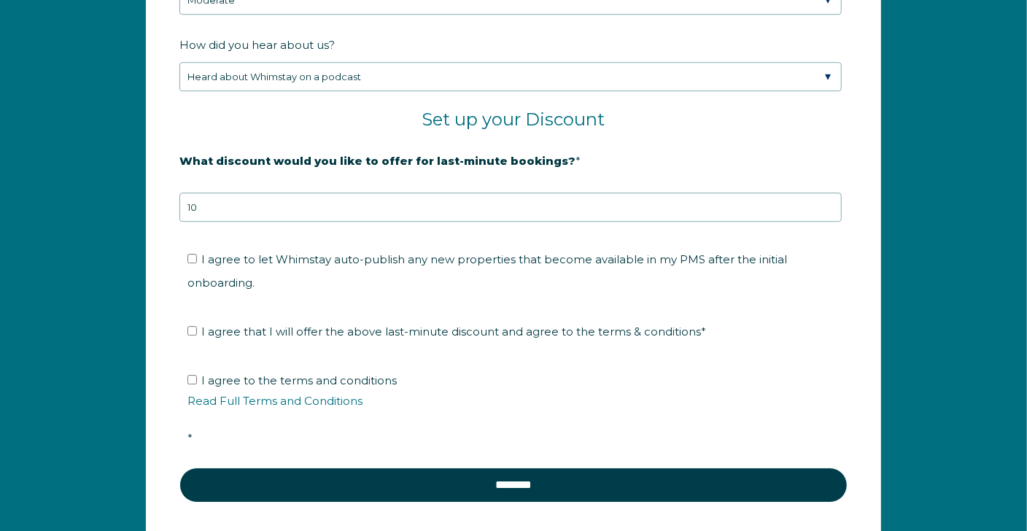
click at [199, 252] on label "I agree to let Whimstay auto-publish any new properties that become available i…" at bounding box center [486, 270] width 599 height 37
click at [197, 254] on input "I agree to let Whimstay auto-publish any new properties that become available i…" at bounding box center [191, 258] width 9 height 9
checkbox input "true"
click at [198, 324] on label "I agree that I will offer the above last-minute discount and agree to the terms…" at bounding box center [446, 331] width 518 height 14
click at [197, 326] on input "I agree that I will offer the above last-minute discount and agree to the terms…" at bounding box center [191, 330] width 9 height 9
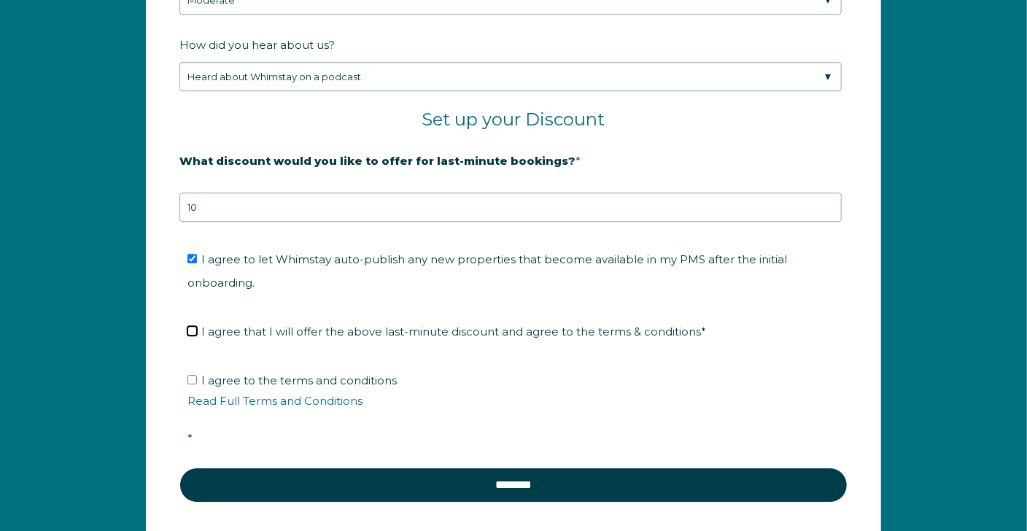
checkbox input "true"
click at [196, 375] on input "I agree to the terms and conditions Read Full Terms and Conditions *" at bounding box center [191, 379] width 9 height 9
checkbox input "true"
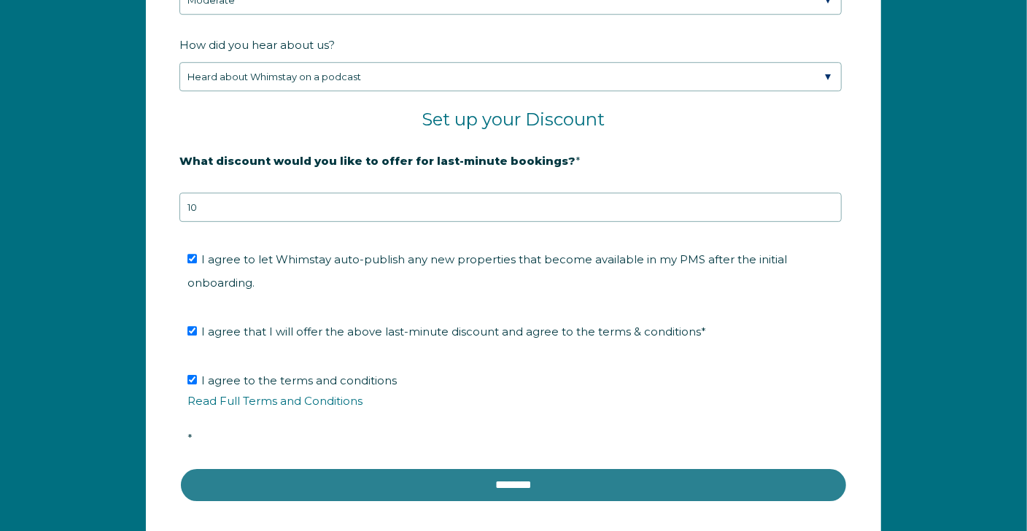
click at [338, 467] on input "********" at bounding box center [513, 484] width 668 height 35
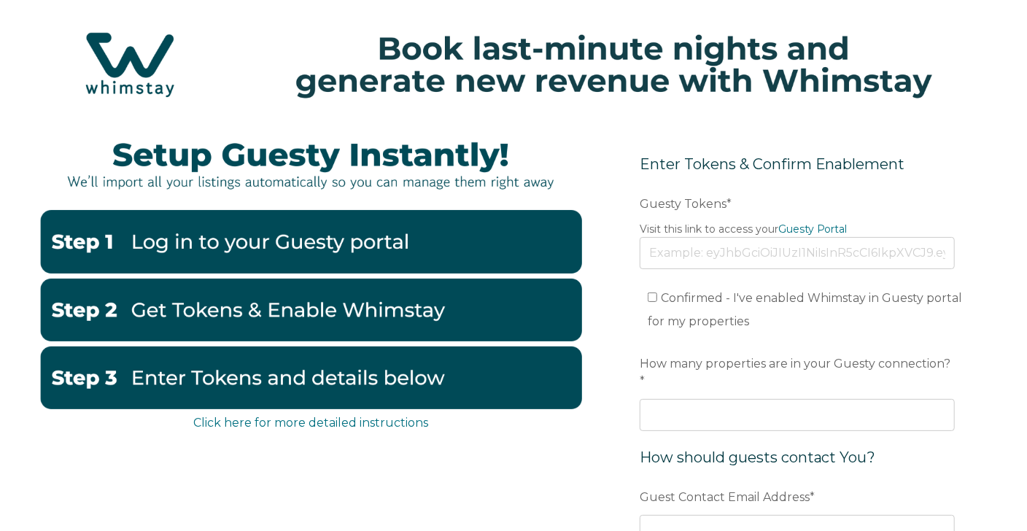
scroll to position [26, 0]
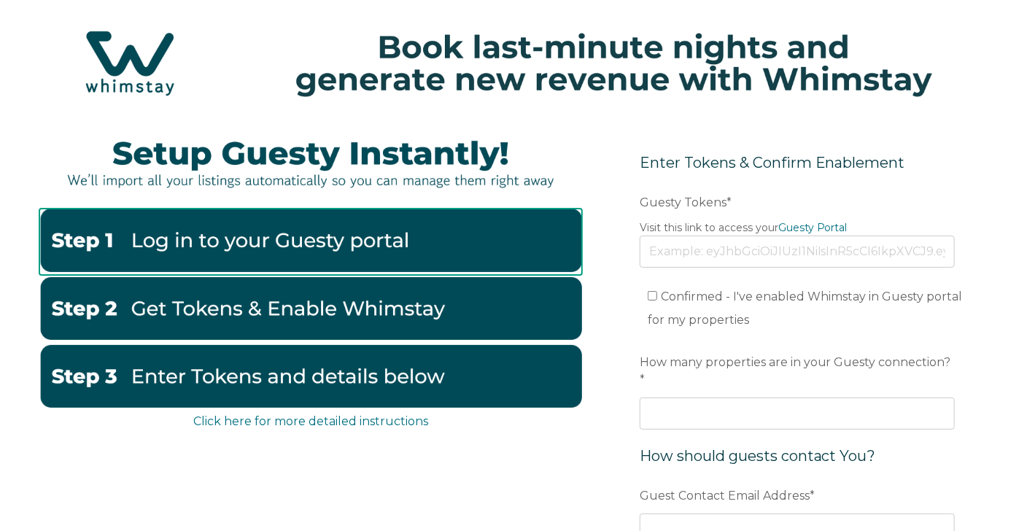
drag, startPoint x: 332, startPoint y: 243, endPoint x: 247, endPoint y: 253, distance: 85.9
click at [247, 253] on img at bounding box center [310, 240] width 542 height 63
